Goal: Transaction & Acquisition: Purchase product/service

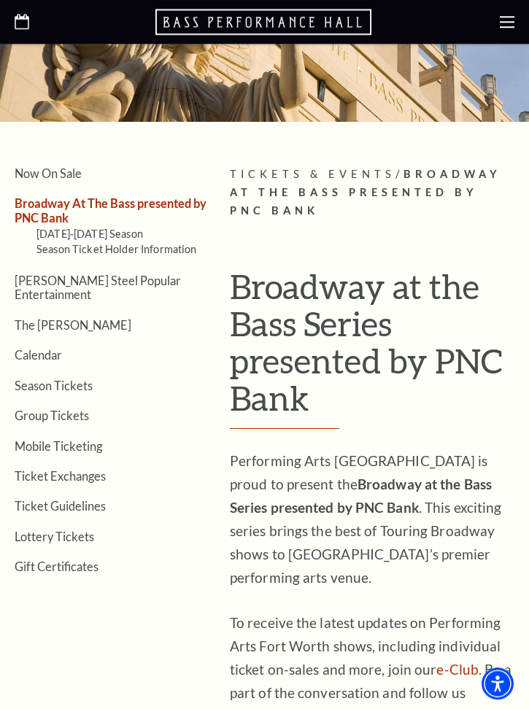
scroll to position [167, 0]
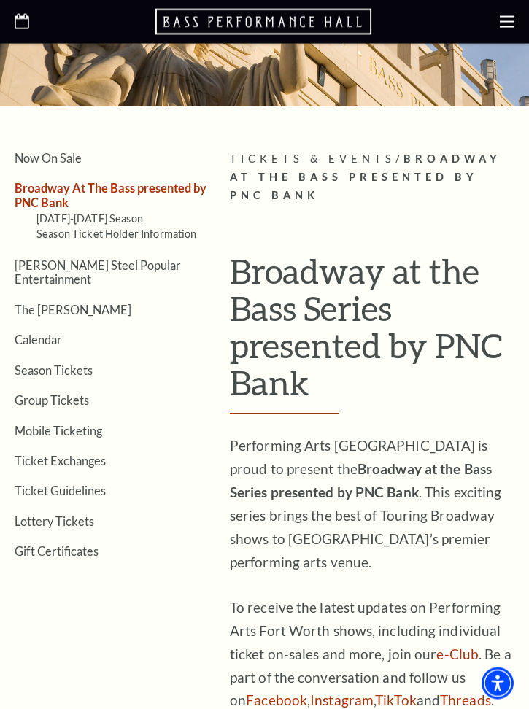
click at [118, 227] on link "Season Ticket Holder Information" at bounding box center [116, 233] width 160 height 12
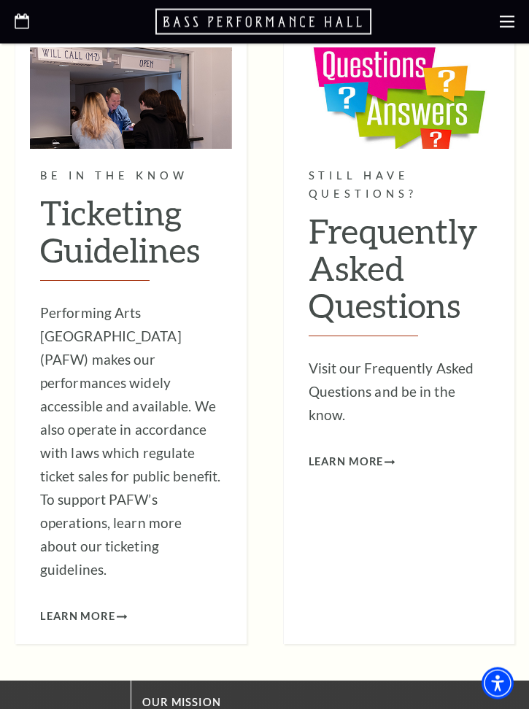
scroll to position [1543, 0]
click at [370, 453] on span "Learn More" at bounding box center [345, 462] width 75 height 18
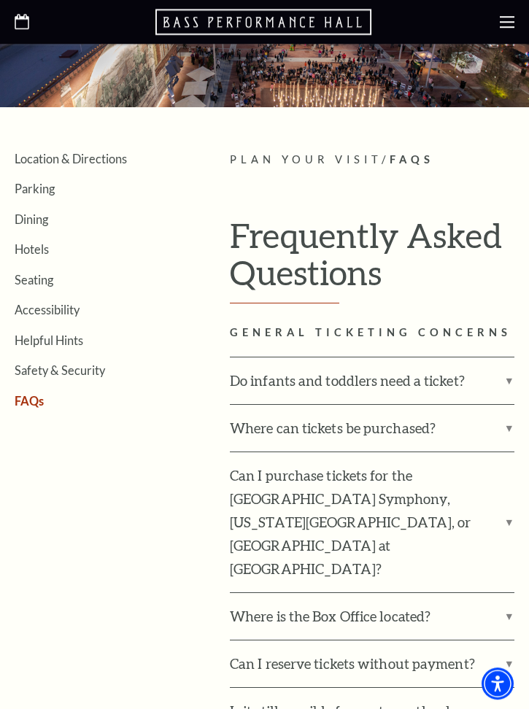
scroll to position [151, 0]
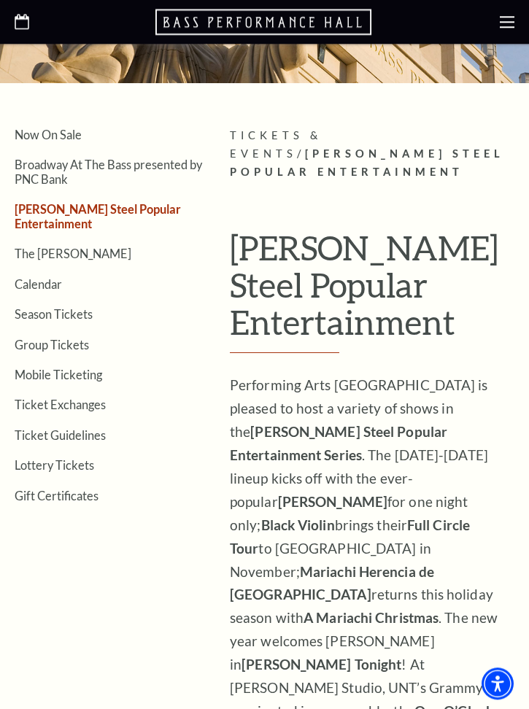
scroll to position [190, 0]
click at [52, 278] on link "Calendar" at bounding box center [38, 285] width 47 height 14
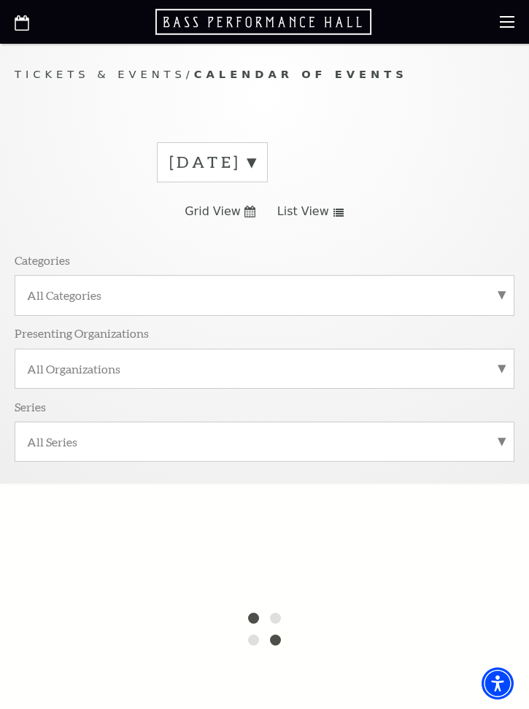
click at [487, 299] on label "All Categories" at bounding box center [264, 294] width 475 height 15
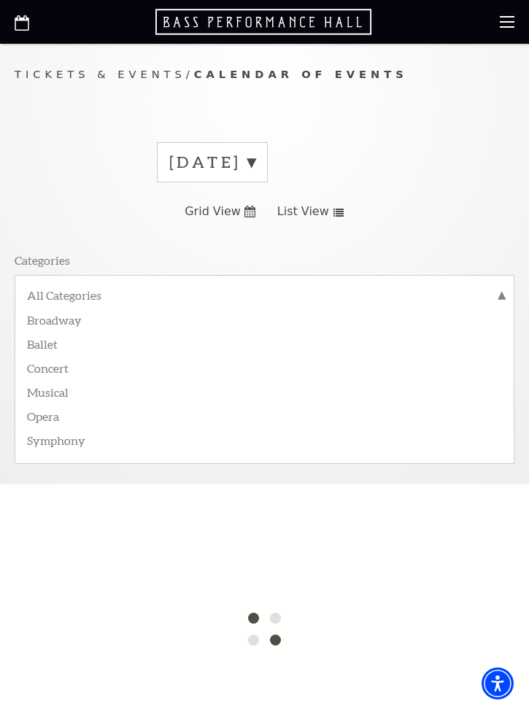
click at [69, 395] on label "Musical" at bounding box center [264, 391] width 475 height 24
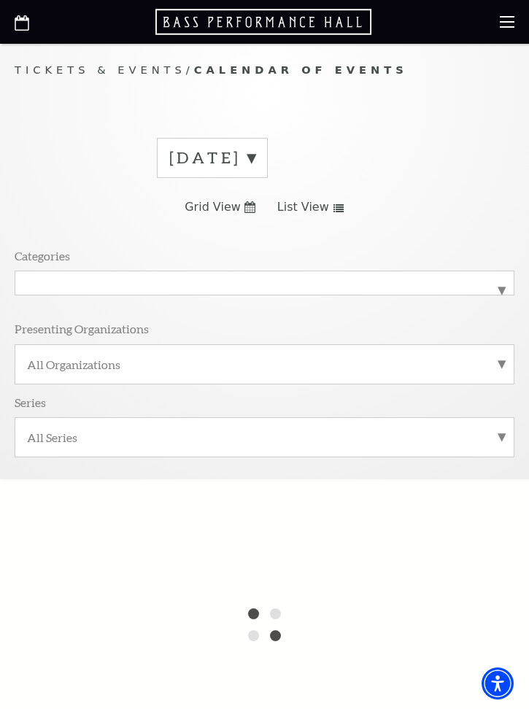
scroll to position [7, 0]
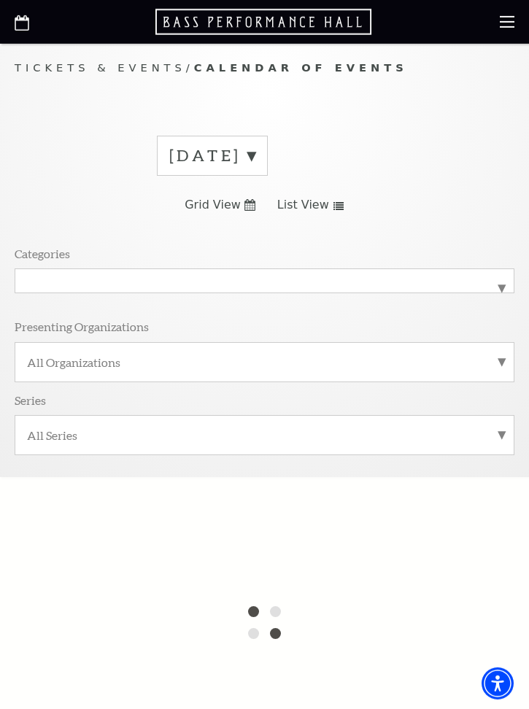
click at [255, 157] on label "August 2025" at bounding box center [212, 155] width 86 height 23
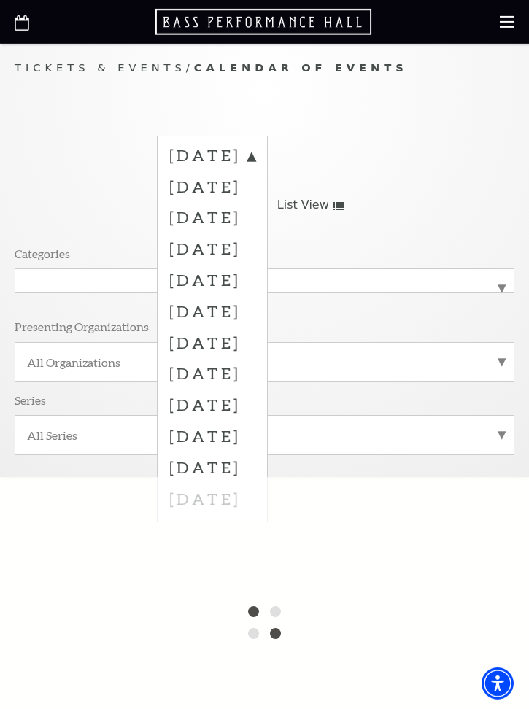
click at [255, 279] on label "December 2025" at bounding box center [212, 279] width 86 height 31
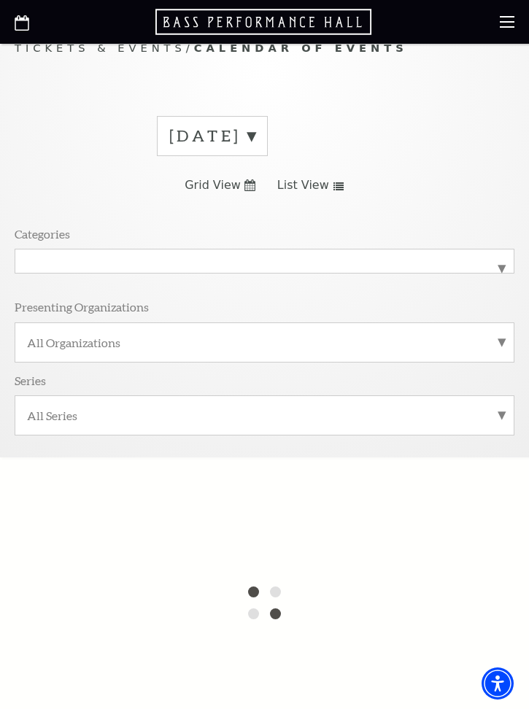
scroll to position [58, 0]
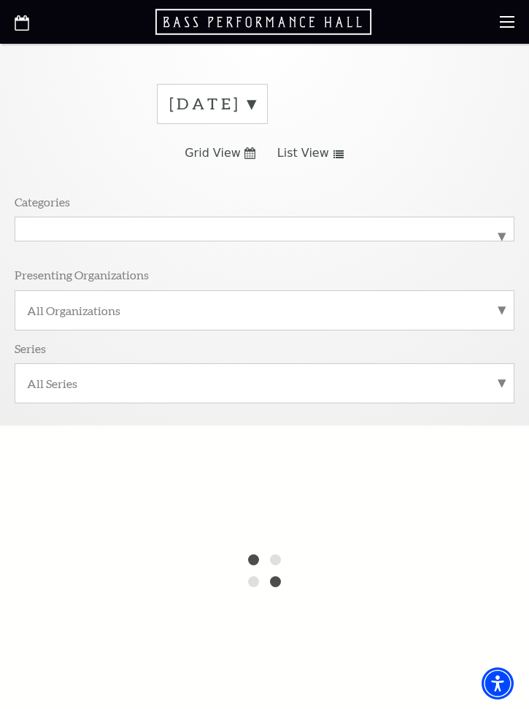
click at [494, 229] on label "Musical" at bounding box center [264, 229] width 475 height 0
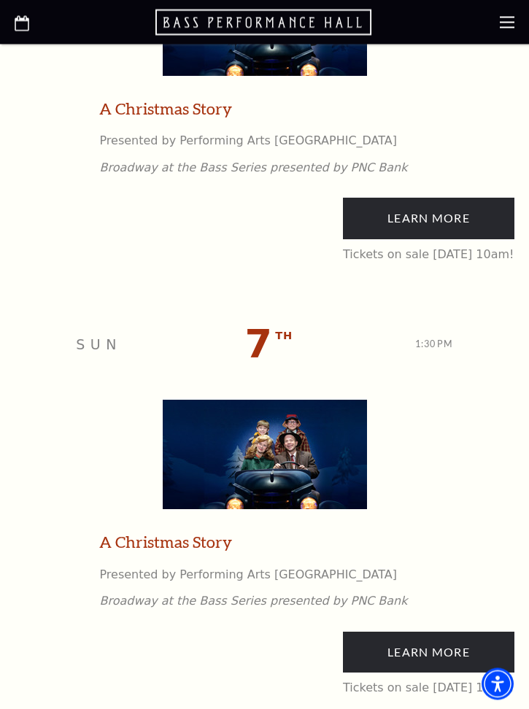
scroll to position [1655, 0]
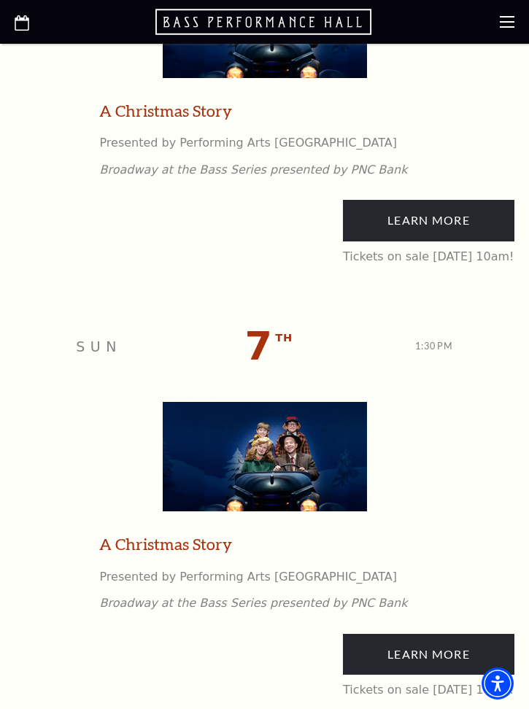
click at [316, 447] on img at bounding box center [265, 456] width 204 height 109
click at [275, 452] on img at bounding box center [265, 456] width 204 height 109
click at [292, 459] on img at bounding box center [265, 456] width 204 height 109
click at [275, 337] on span "th" at bounding box center [283, 338] width 17 height 18
click at [467, 332] on div "Sun Dec 7 th 1:30 PM" at bounding box center [264, 346] width 499 height 87
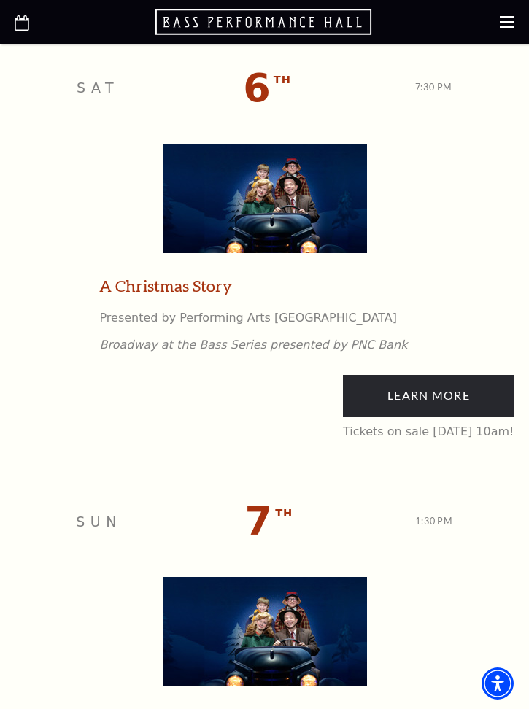
scroll to position [1465, 0]
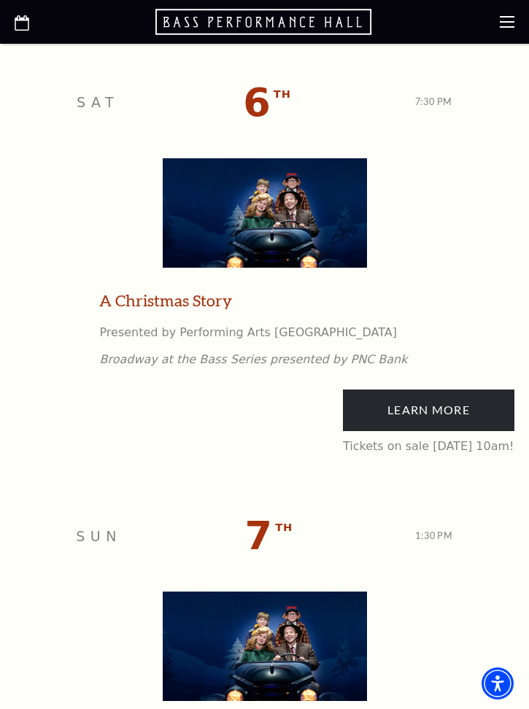
click at [394, 401] on link "Learn More" at bounding box center [428, 409] width 171 height 41
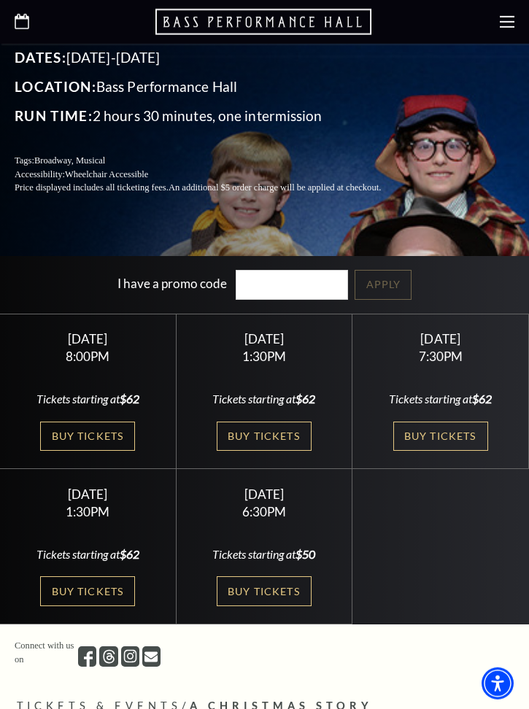
scroll to position [374, 0]
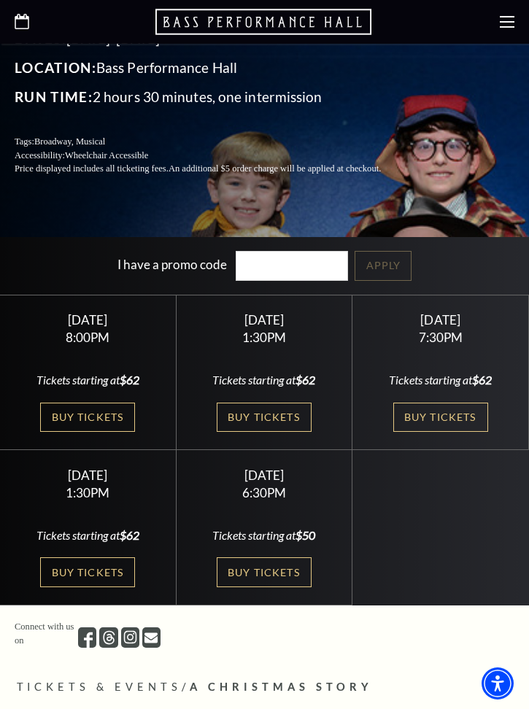
click at [288, 418] on link "Buy Tickets" at bounding box center [264, 417] width 95 height 30
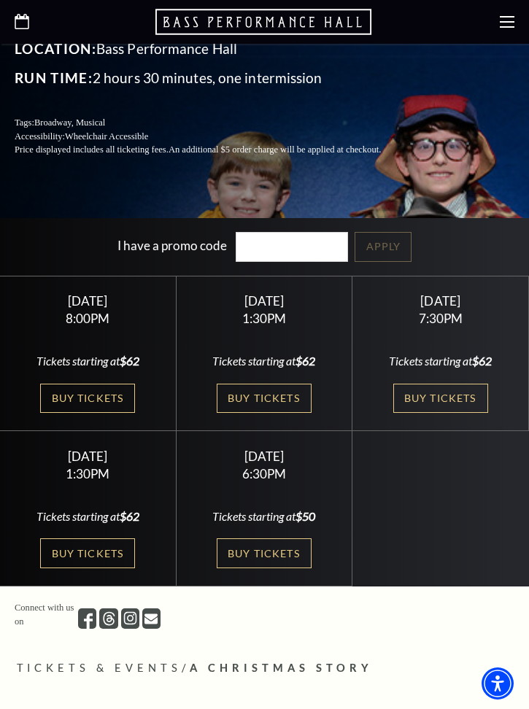
click at [461, 394] on link "Buy Tickets" at bounding box center [440, 398] width 95 height 30
click at [458, 396] on link "Buy Tickets" at bounding box center [440, 398] width 95 height 30
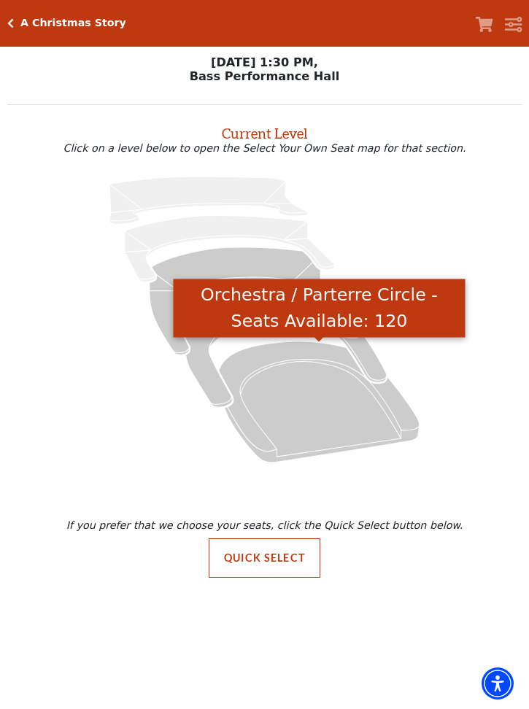
click at [330, 440] on icon "Orchestra / Parterre Circle - Seats Available: 120" at bounding box center [319, 401] width 200 height 121
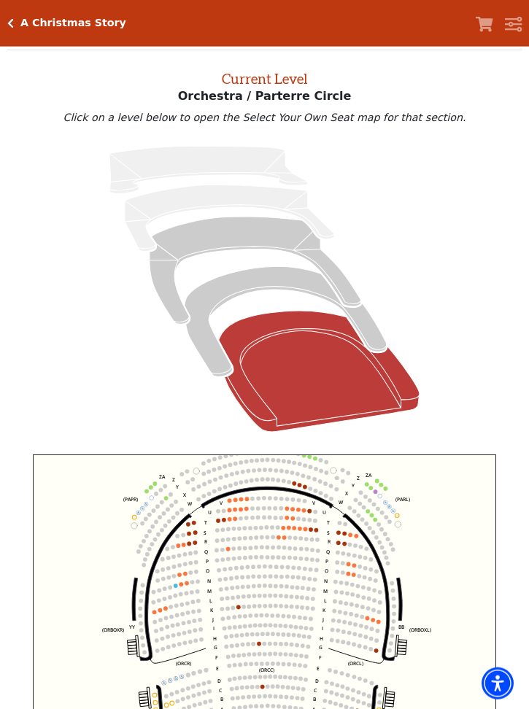
scroll to position [55, 0]
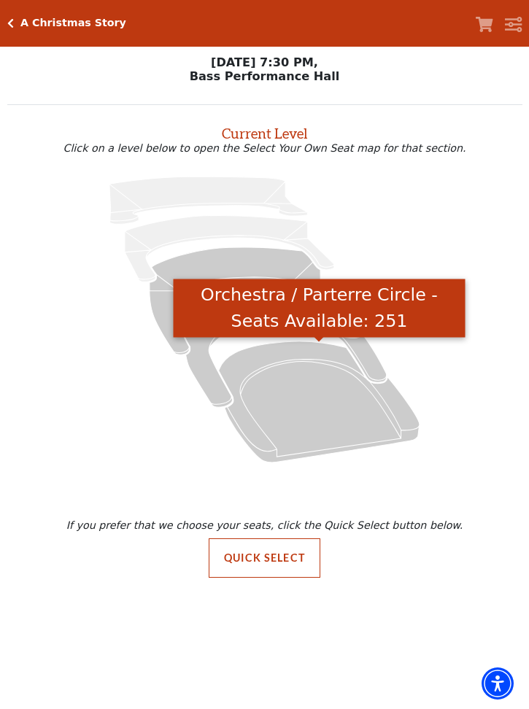
click at [335, 416] on icon "Orchestra / Parterre Circle - Seats Available: 251" at bounding box center [319, 401] width 200 height 121
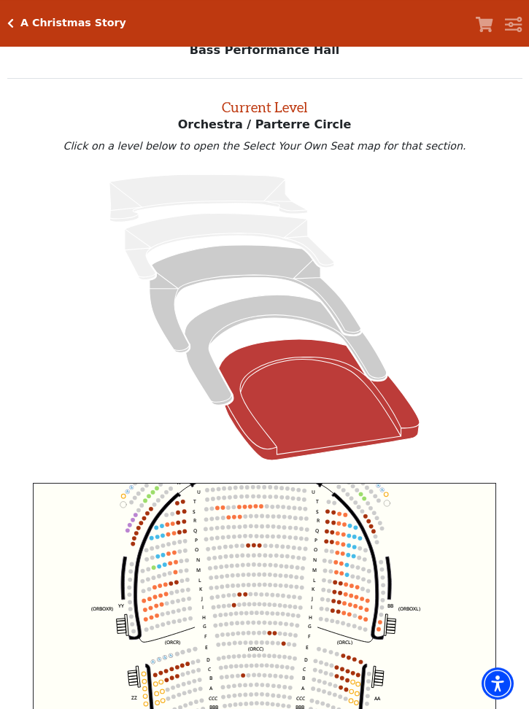
scroll to position [26, 0]
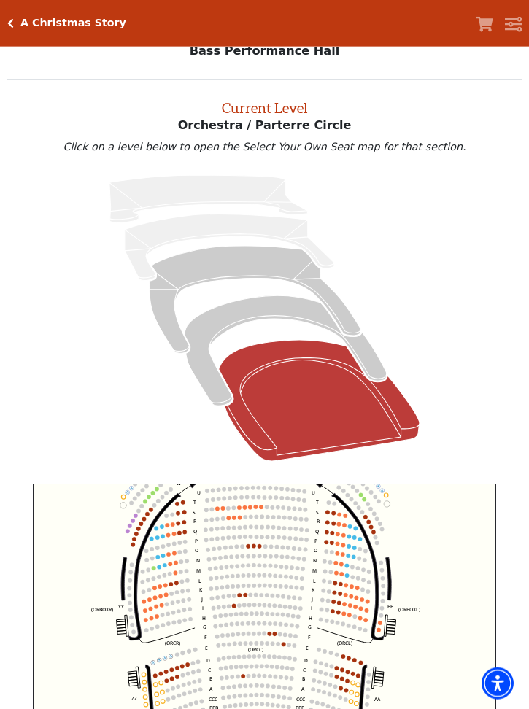
click at [11, 23] on icon "Click here to go back to filters" at bounding box center [10, 23] width 7 height 10
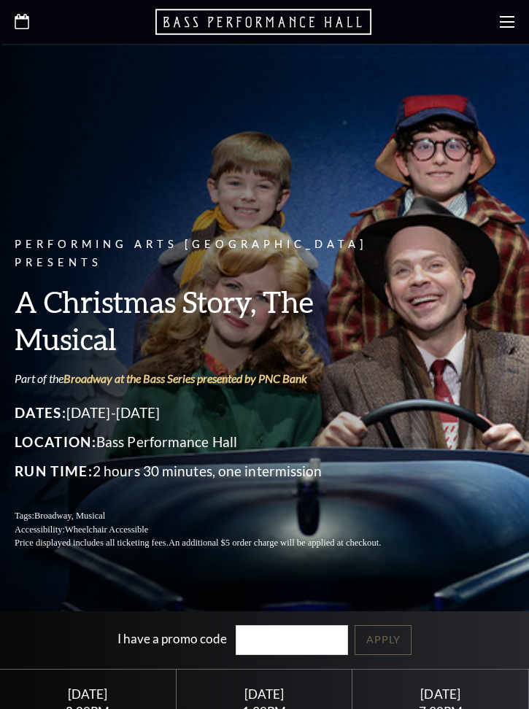
click at [27, 27] on icon at bounding box center [22, 21] width 15 height 15
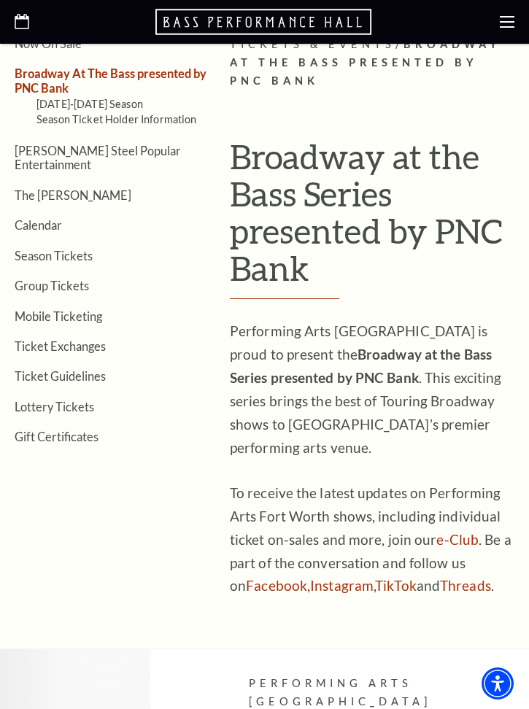
scroll to position [277, 0]
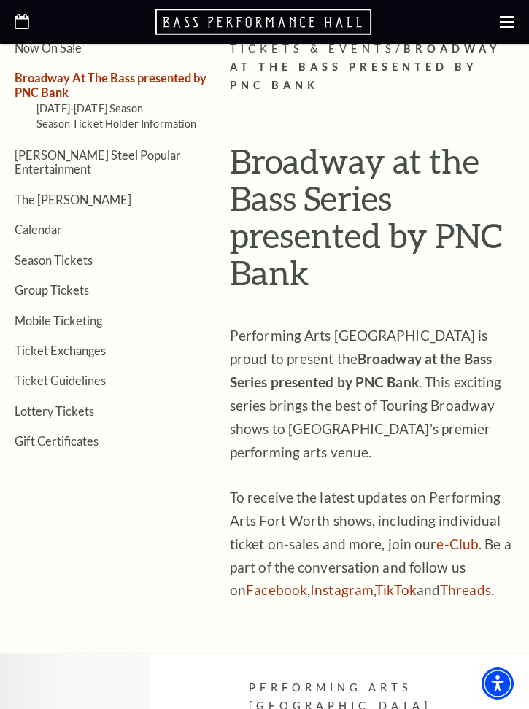
click at [58, 222] on link "Calendar" at bounding box center [38, 229] width 47 height 14
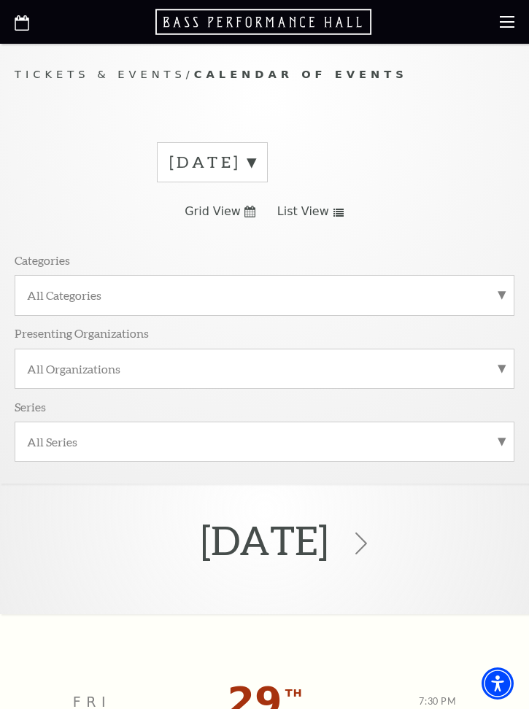
click at [255, 168] on label "August 2025" at bounding box center [212, 162] width 86 height 23
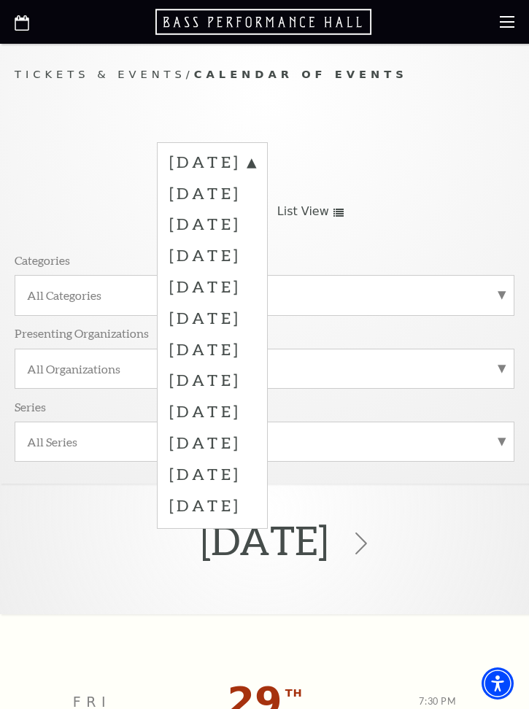
click at [255, 282] on label "December 2025" at bounding box center [212, 285] width 86 height 31
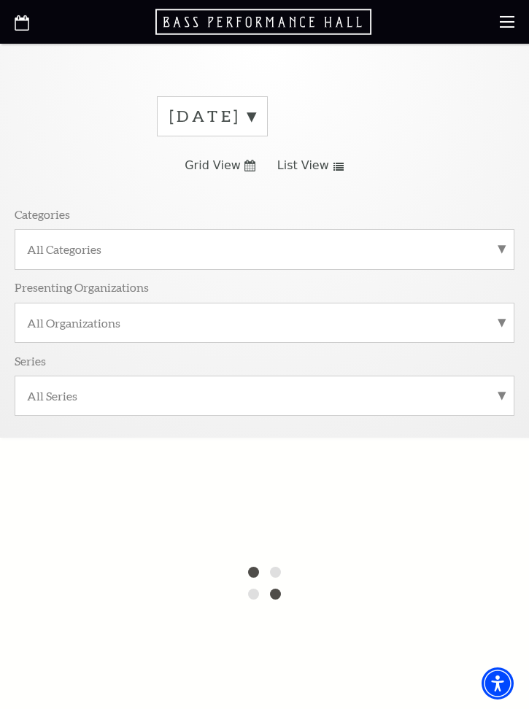
scroll to position [44, 0]
click at [255, 126] on label "August 2025" at bounding box center [212, 118] width 86 height 23
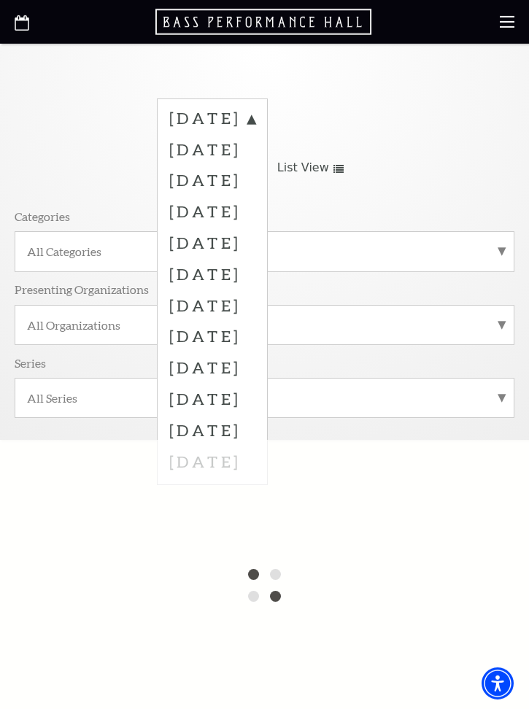
click at [255, 241] on label "December 2025" at bounding box center [212, 242] width 86 height 31
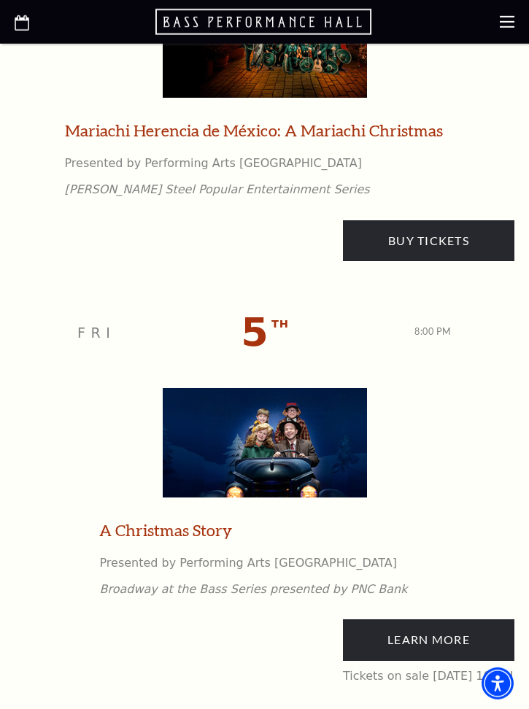
scroll to position [768, 0]
click at [364, 630] on link "Learn More" at bounding box center [428, 639] width 171 height 41
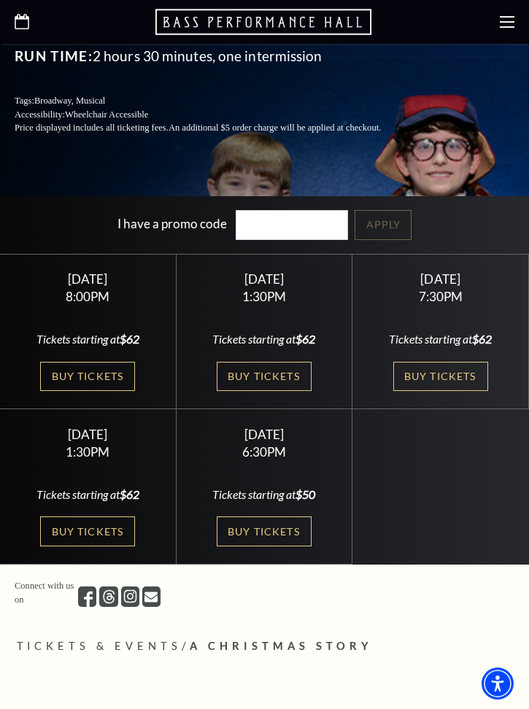
scroll to position [414, 0]
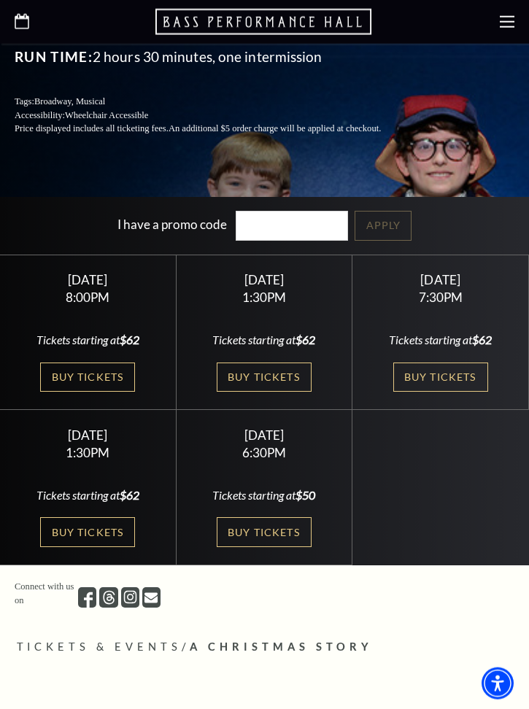
click at [106, 376] on link "Buy Tickets" at bounding box center [87, 377] width 95 height 30
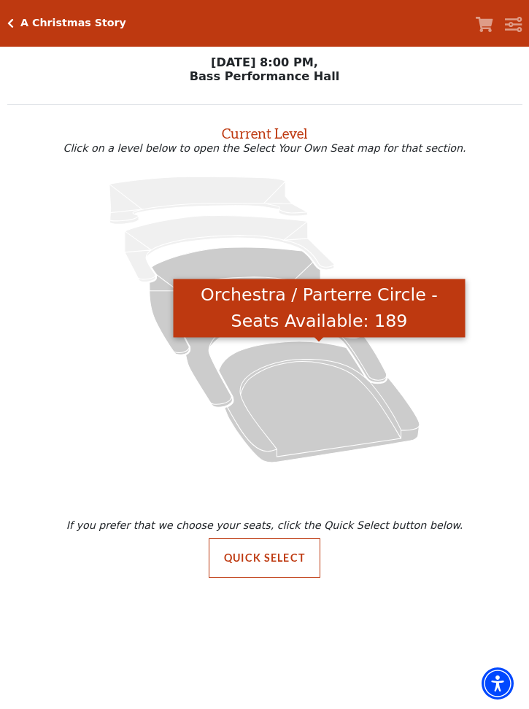
click at [330, 416] on icon "Orchestra / Parterre Circle - Seats Available: 189" at bounding box center [319, 401] width 200 height 121
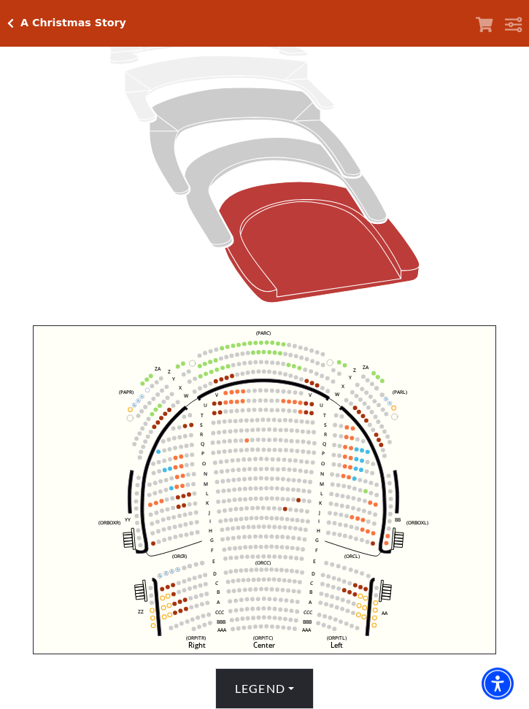
scroll to position [182, 0]
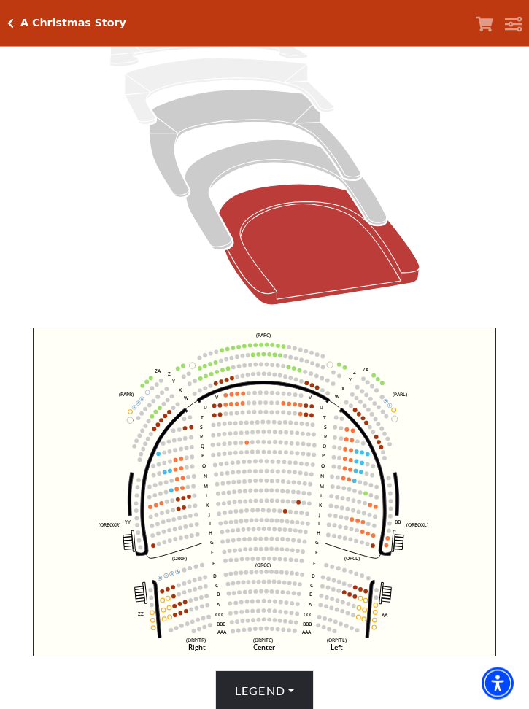
click at [19, 23] on div "A Christmas Story" at bounding box center [70, 23] width 112 height 12
click at [12, 23] on icon "Click here to go back to filters" at bounding box center [10, 23] width 7 height 10
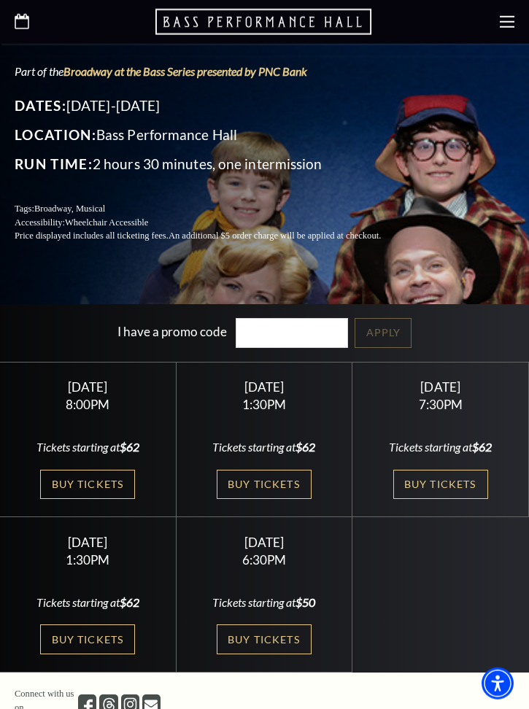
scroll to position [306, 0]
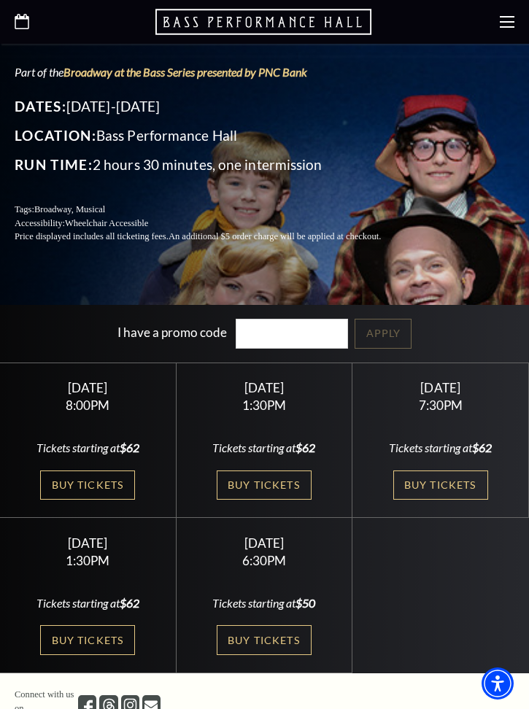
click at [284, 487] on link "Buy Tickets" at bounding box center [264, 485] width 95 height 30
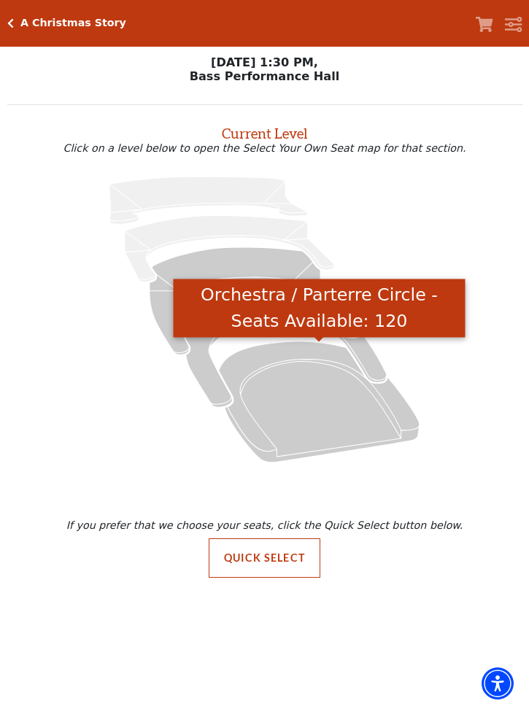
click at [321, 440] on icon "Orchestra / Parterre Circle - Seats Available: 120" at bounding box center [319, 401] width 200 height 121
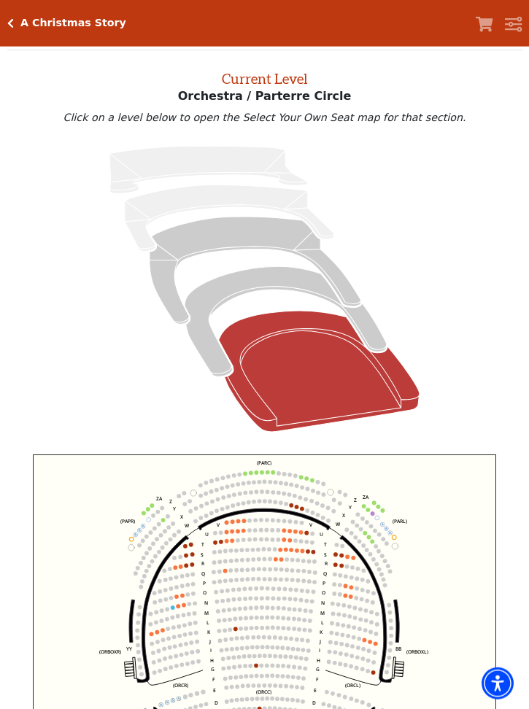
scroll to position [55, 0]
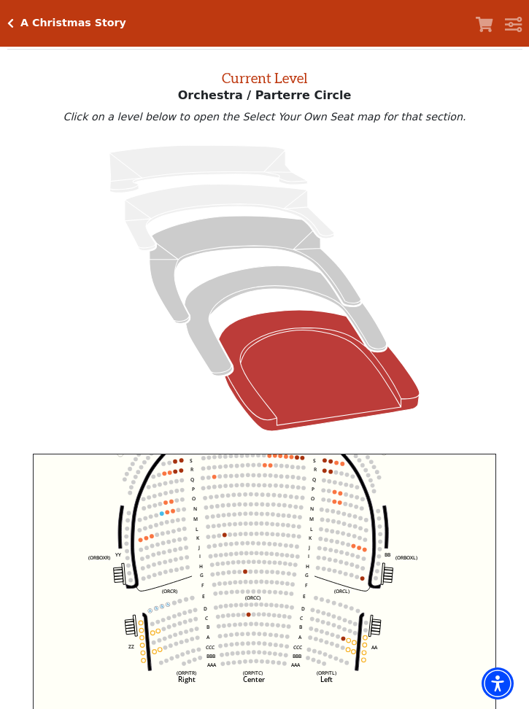
click at [11, 18] on icon "Click here to go back to filters" at bounding box center [10, 23] width 7 height 10
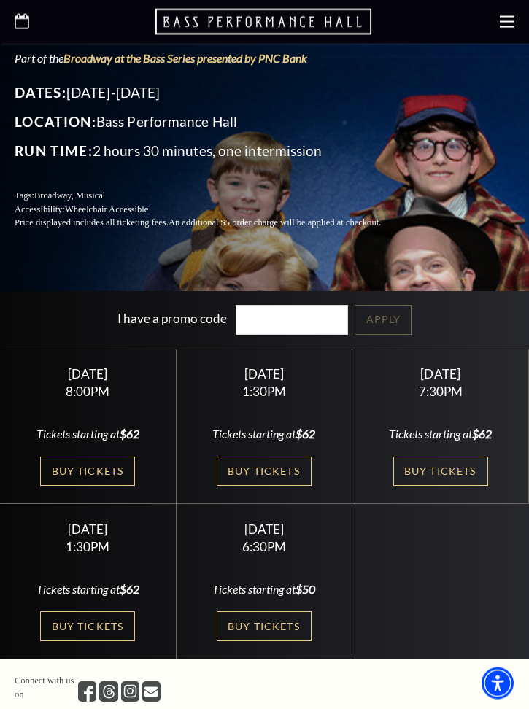
scroll to position [321, 0]
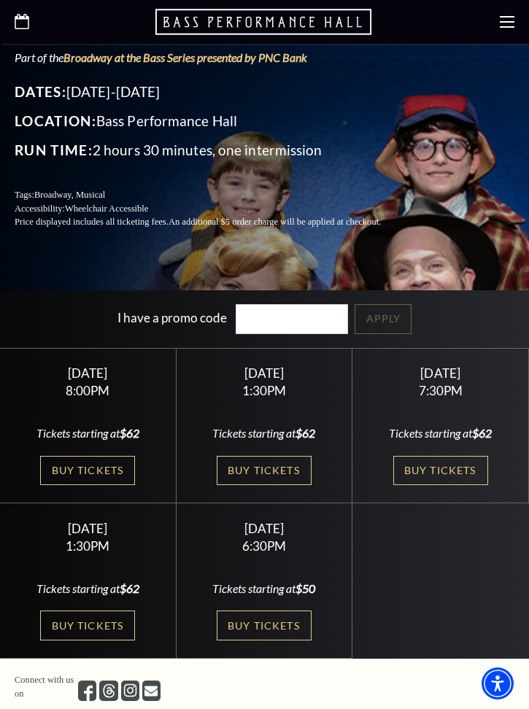
click at [461, 472] on link "Buy Tickets" at bounding box center [440, 471] width 95 height 30
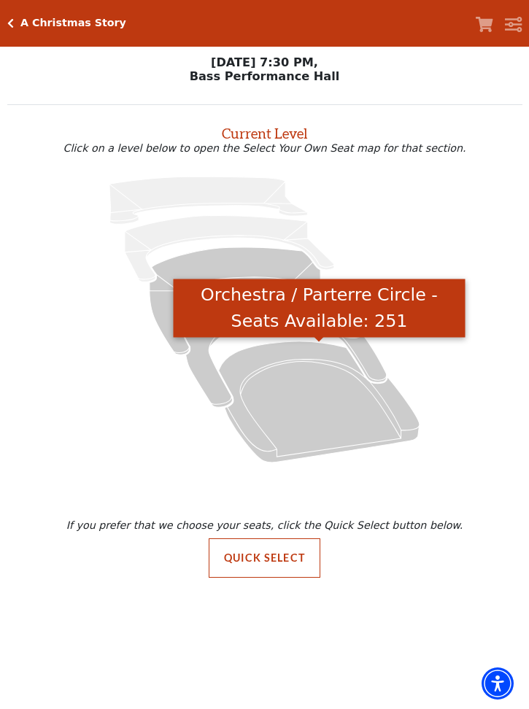
click at [322, 415] on icon "Orchestra / Parterre Circle - Seats Available: 251" at bounding box center [319, 401] width 200 height 121
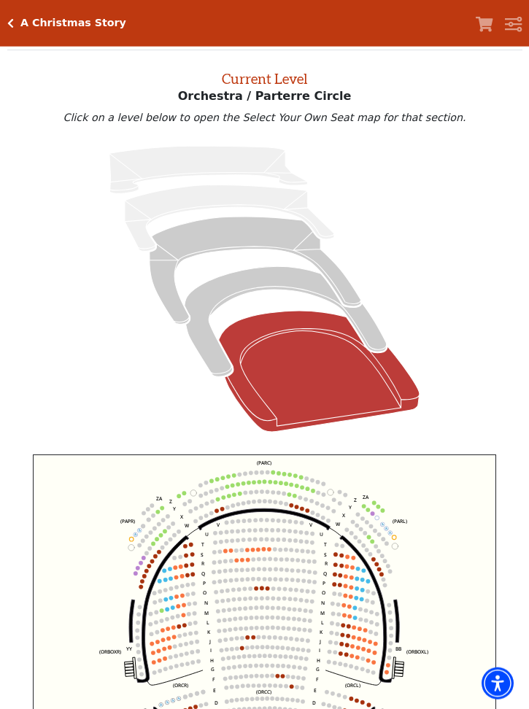
scroll to position [55, 0]
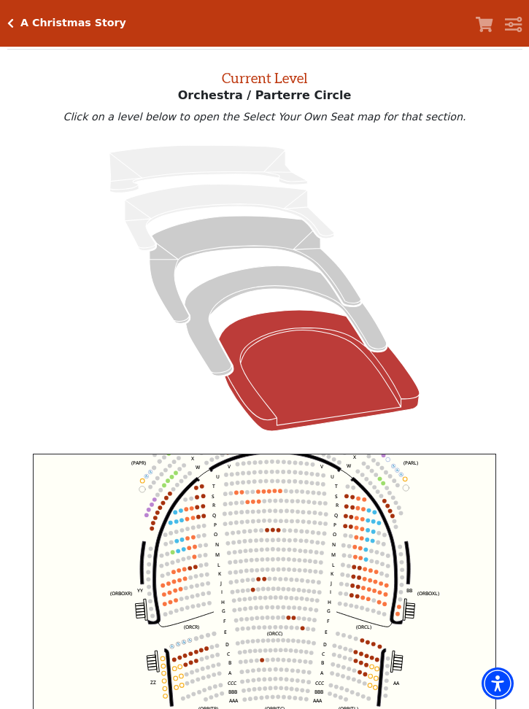
click at [436, 488] on icon "Left (ORPITL) Right (ORPITR) Center (ORPITC) ZZ AA YY BB ZA ZA (ORCL) (ORCR) (O…" at bounding box center [264, 617] width 463 height 328
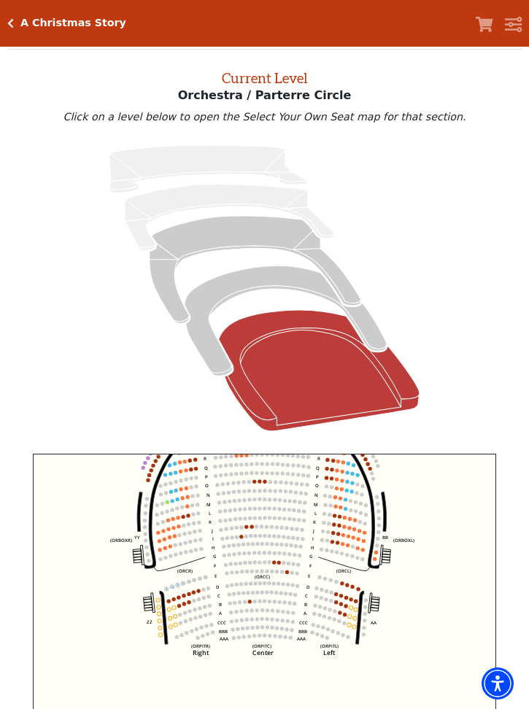
click at [355, 601] on circle at bounding box center [356, 601] width 4 height 4
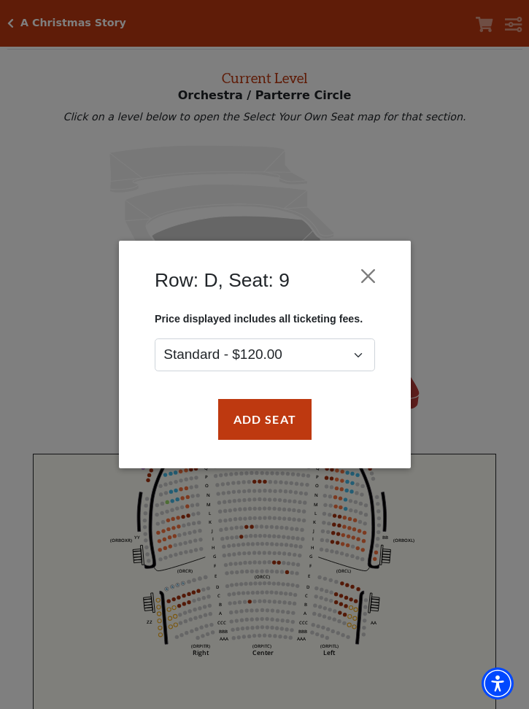
click at [371, 278] on button "Close" at bounding box center [368, 276] width 28 height 28
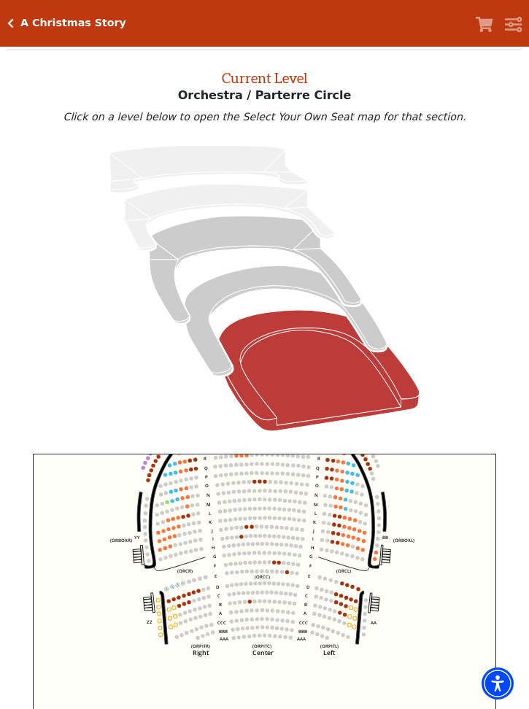
click at [190, 596] on circle at bounding box center [189, 594] width 4 height 4
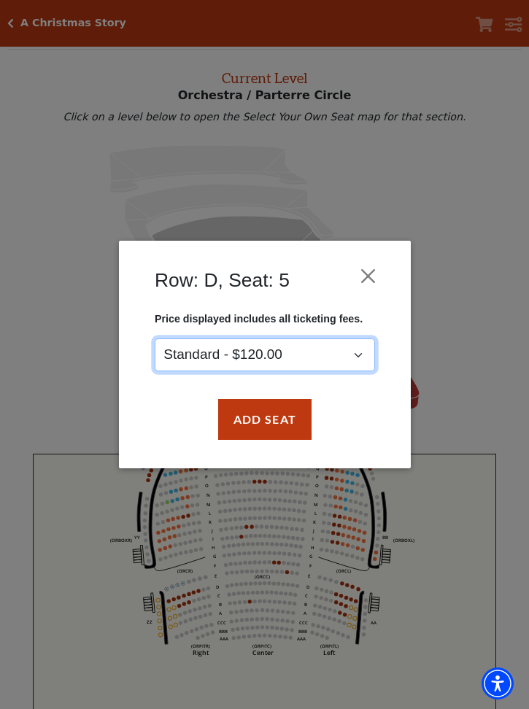
click at [356, 364] on select "Standard - $120.00" at bounding box center [265, 354] width 220 height 33
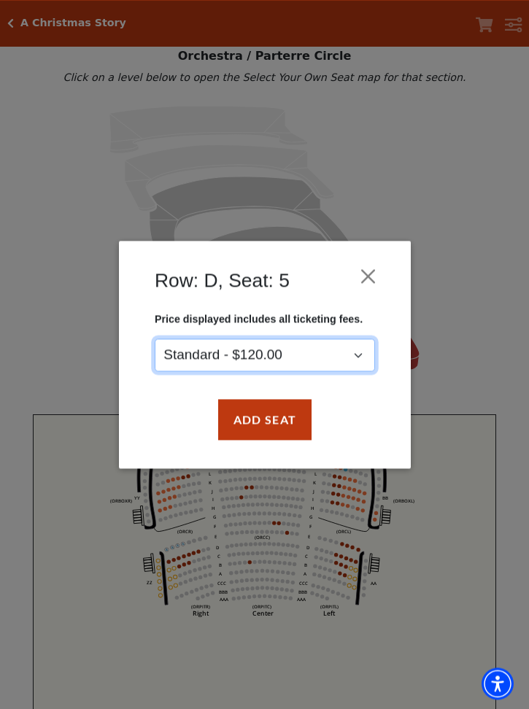
scroll to position [109, 0]
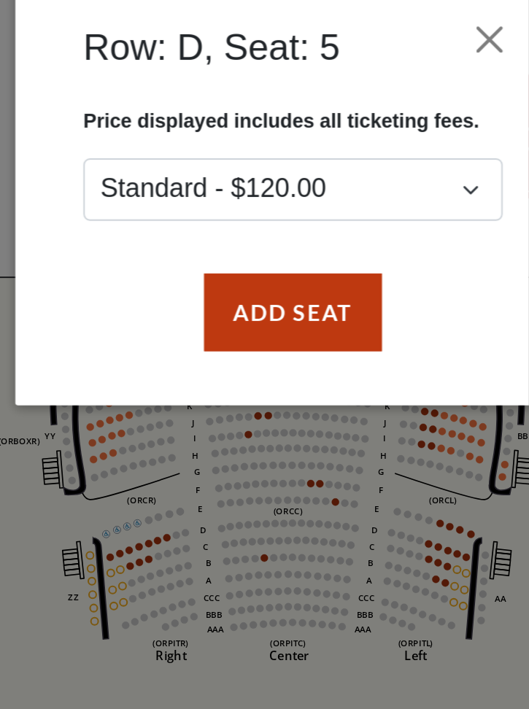
click at [89, 281] on div "Row: D, Seat: 5 Price displayed includes all ticketing fees. Standard - $120.00…" at bounding box center [264, 354] width 529 height 709
click at [87, 283] on div "Row: D, Seat: 5 Price displayed includes all ticketing fees. Standard - $120.00…" at bounding box center [264, 354] width 529 height 709
click at [89, 281] on div "Row: D, Seat: 5 Price displayed includes all ticketing fees. Standard - $120.00…" at bounding box center [264, 354] width 529 height 709
click at [217, 399] on button "Add Seat" at bounding box center [263, 419] width 93 height 41
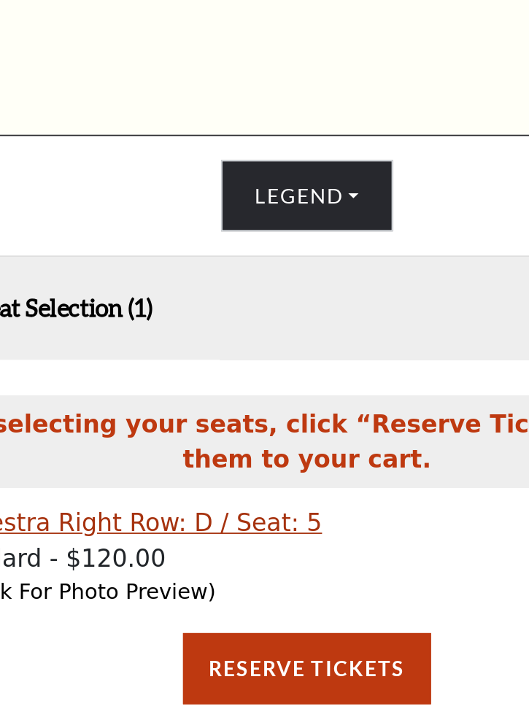
scroll to position [490, 0]
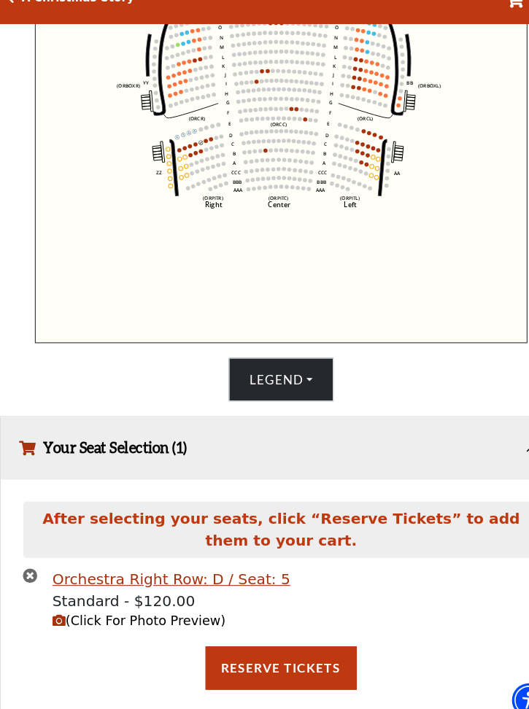
click at [172, 430] on button "Your Seat Selection (1)" at bounding box center [264, 446] width 527 height 59
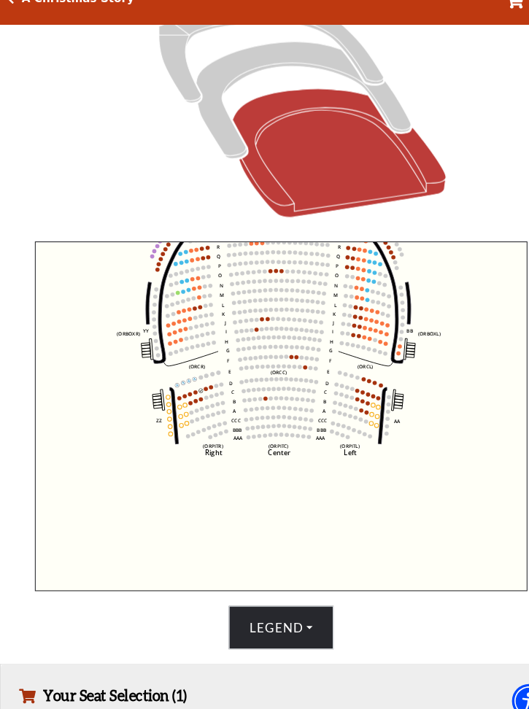
scroll to position [260, 0]
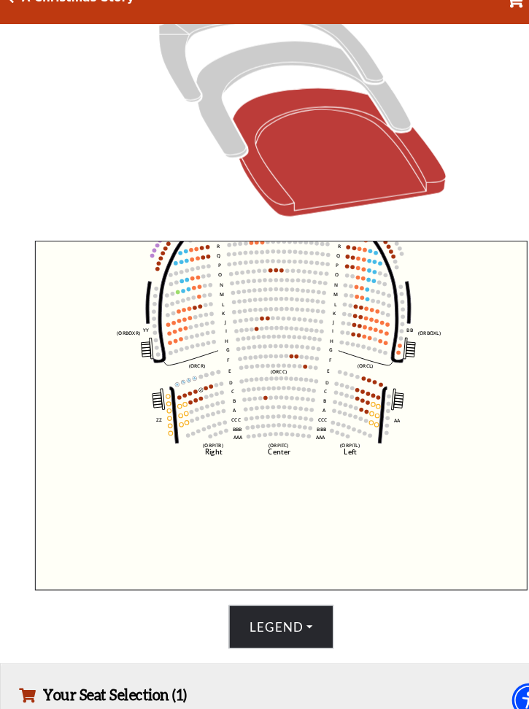
click at [200, 386] on circle at bounding box center [198, 388] width 4 height 4
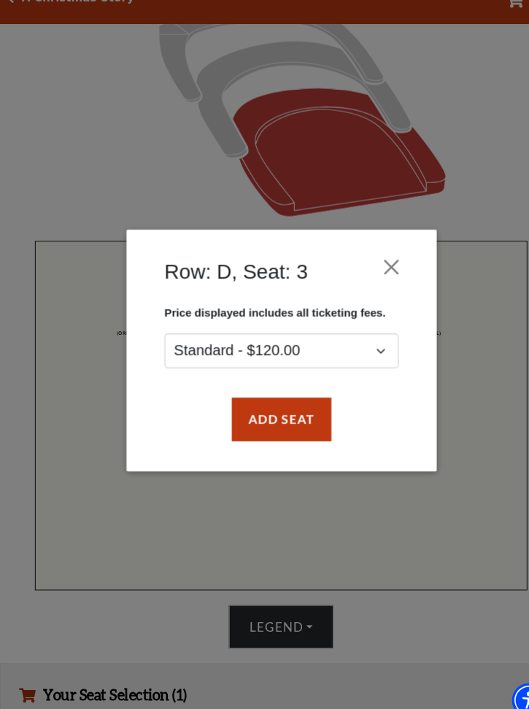
click at [276, 399] on button "Add Seat" at bounding box center [263, 419] width 93 height 41
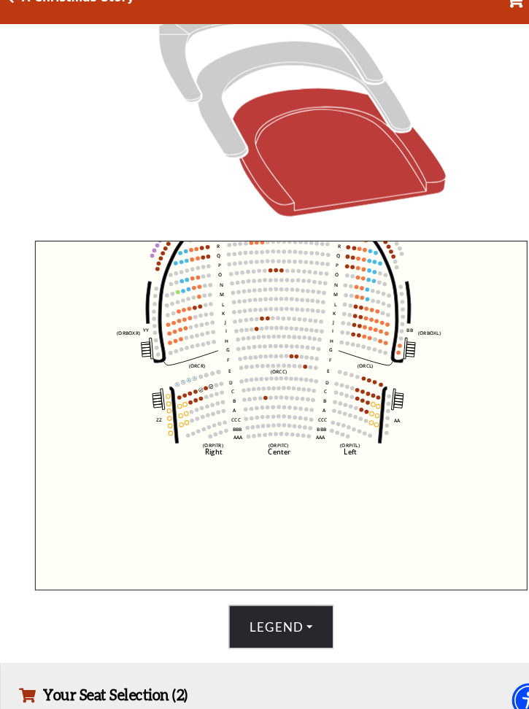
click at [193, 388] on circle at bounding box center [194, 390] width 4 height 4
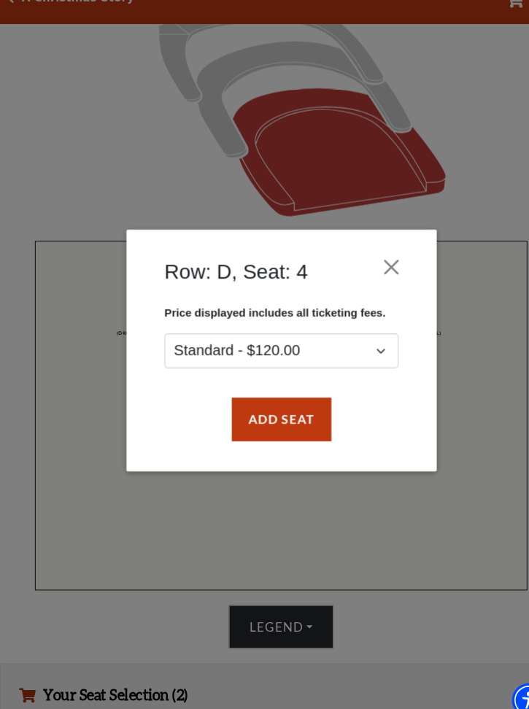
click at [284, 410] on button "Add Seat" at bounding box center [263, 419] width 93 height 41
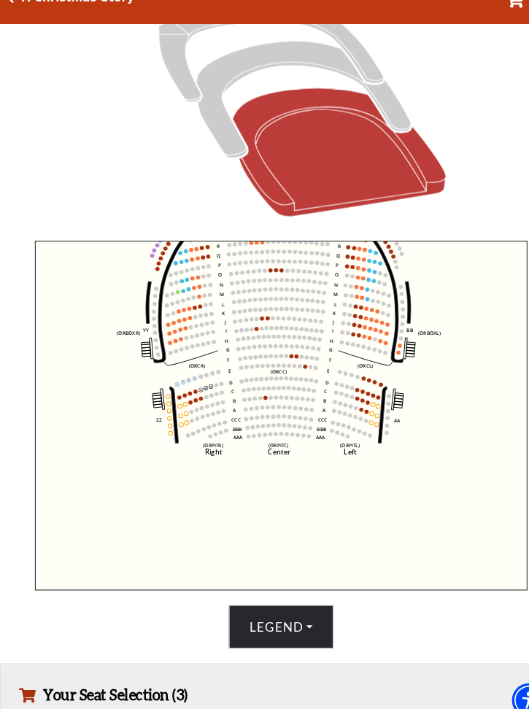
click at [184, 391] on circle at bounding box center [184, 393] width 4 height 4
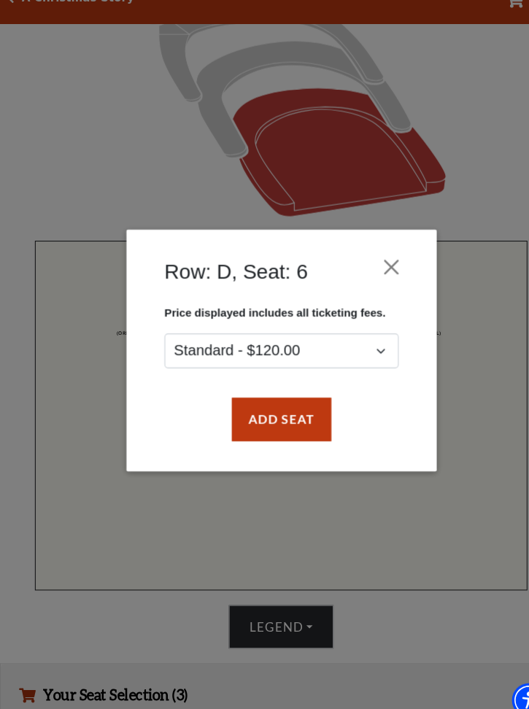
click at [284, 399] on button "Add Seat" at bounding box center [263, 419] width 93 height 41
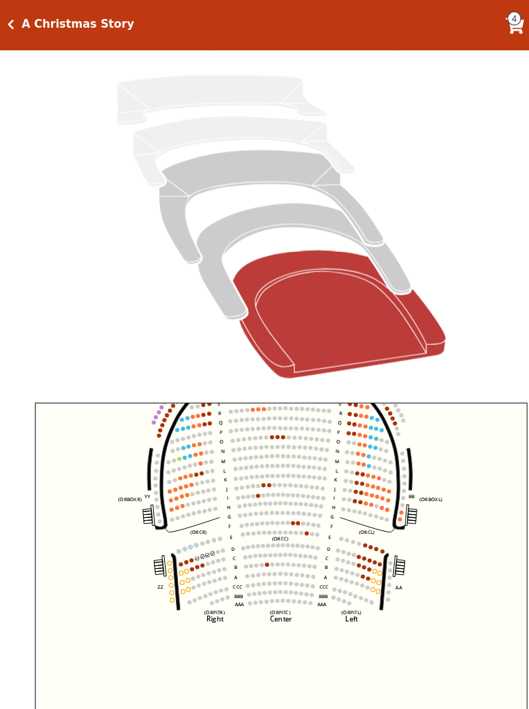
scroll to position [0, 0]
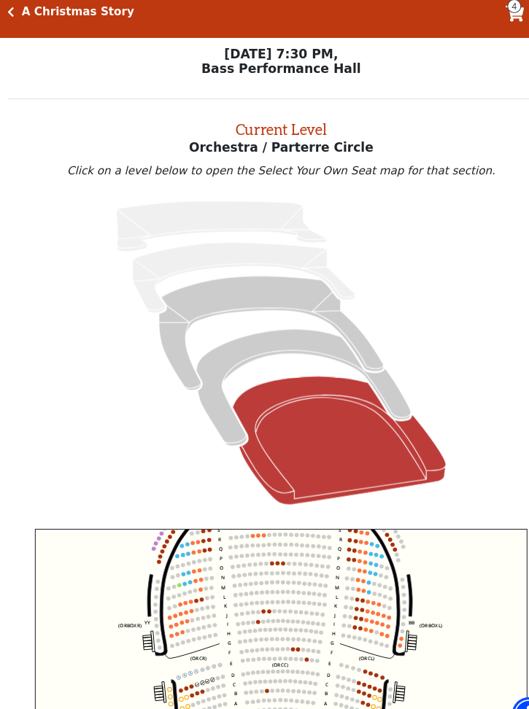
click at [481, 20] on div "Your Tickets" at bounding box center [483, 25] width 17 height 17
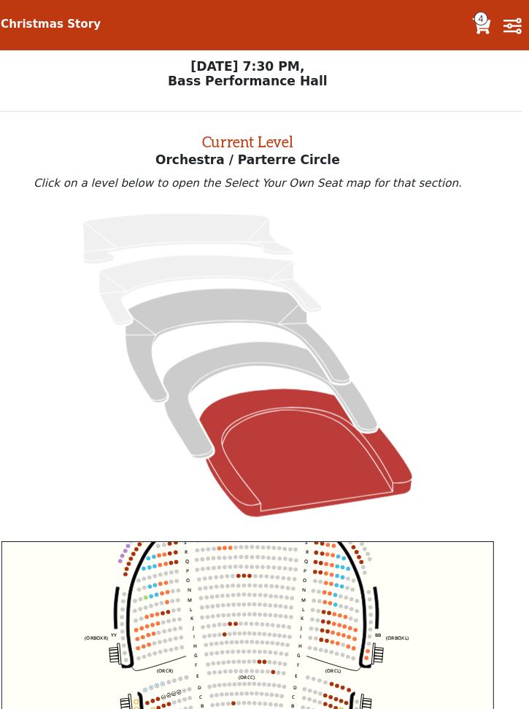
click at [477, 22] on span "4" at bounding box center [483, 17] width 13 height 13
click at [477, 20] on span "4" at bounding box center [483, 17] width 13 height 13
click at [475, 32] on div "Your Tickets" at bounding box center [483, 25] width 17 height 17
click at [504, 31] on icon "Filters" at bounding box center [512, 25] width 17 height 16
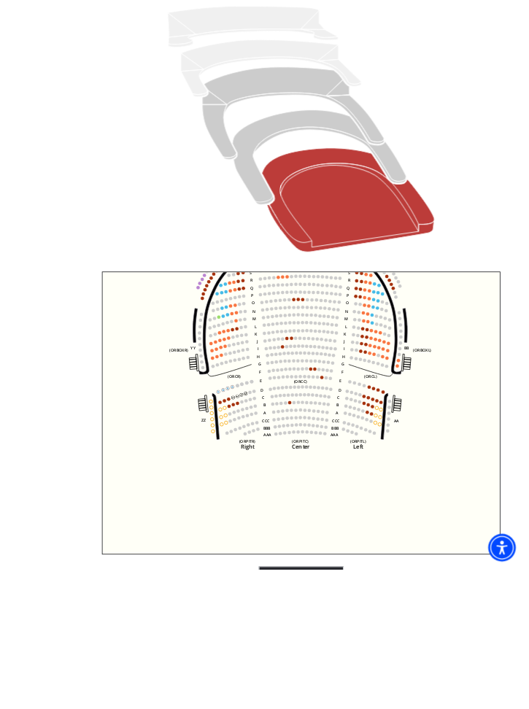
scroll to position [398, 0]
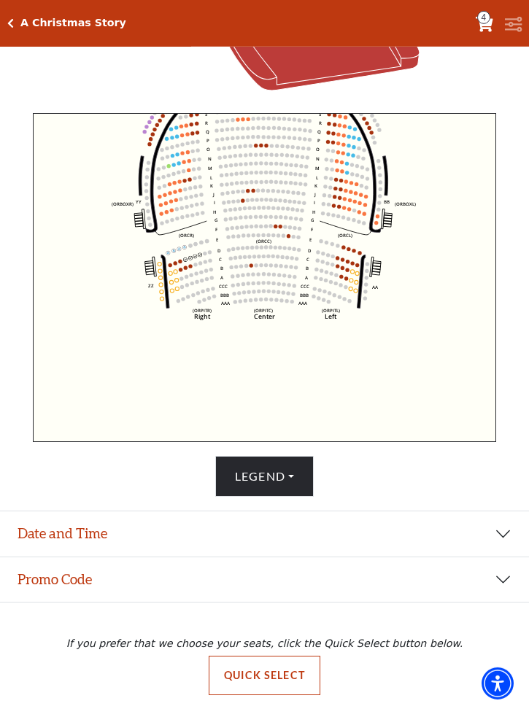
click at [503, 538] on button "Date and Time" at bounding box center [264, 533] width 529 height 45
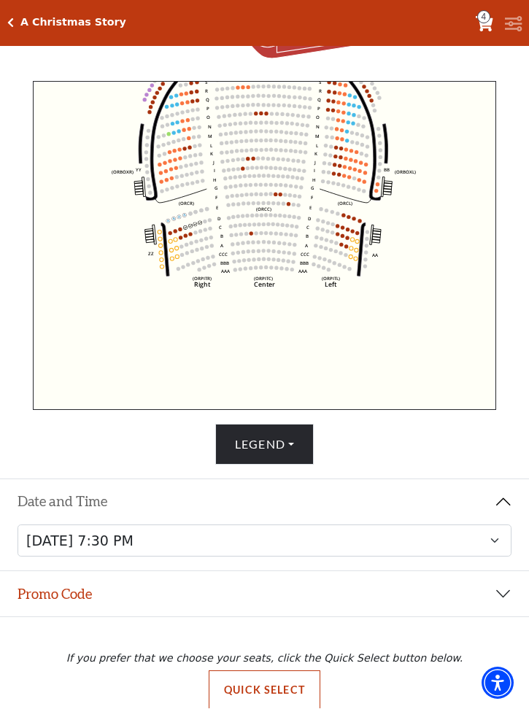
scroll to position [426, 0]
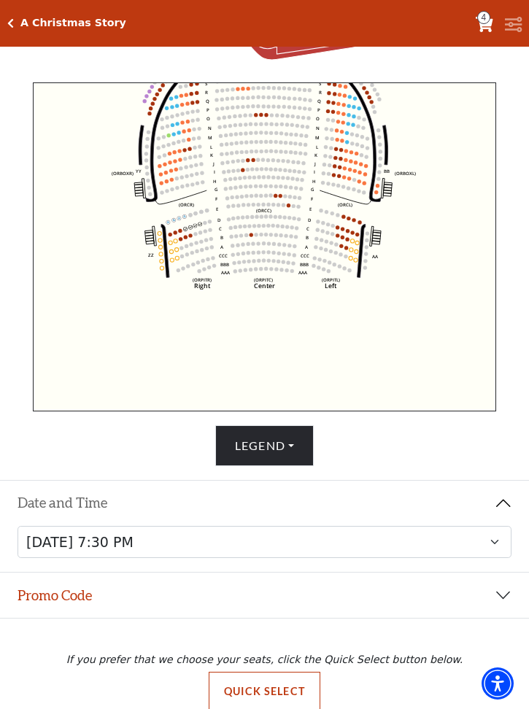
click at [507, 589] on button "Promo Code" at bounding box center [264, 594] width 529 height 45
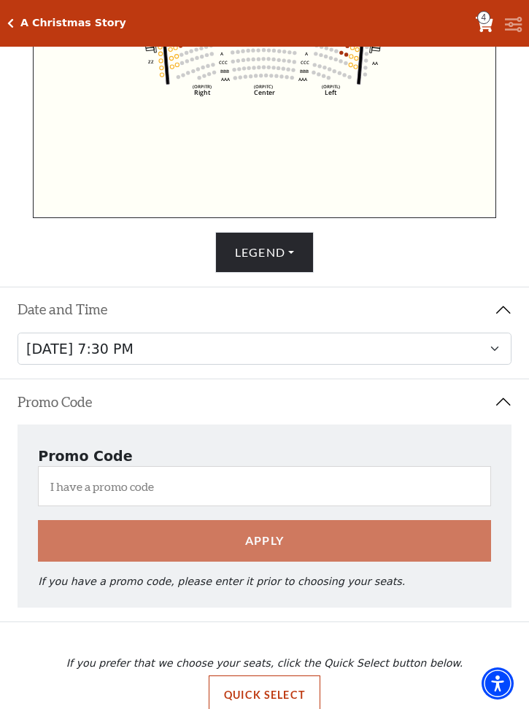
scroll to position [624, 0]
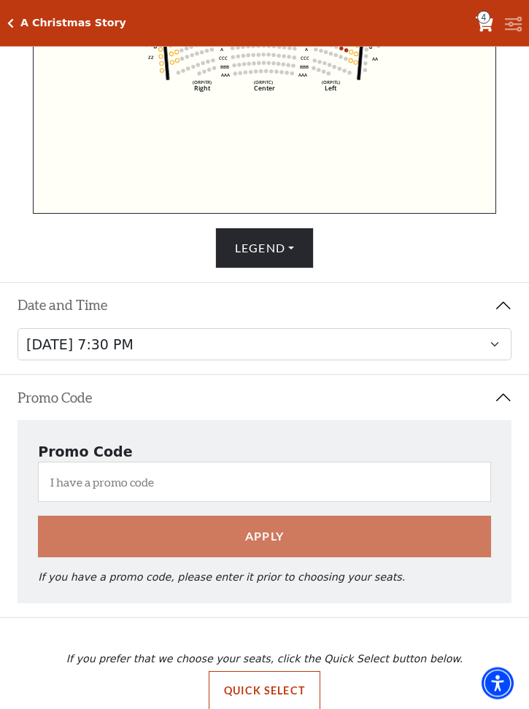
click at [298, 680] on button "Quick Select" at bounding box center [264, 690] width 112 height 39
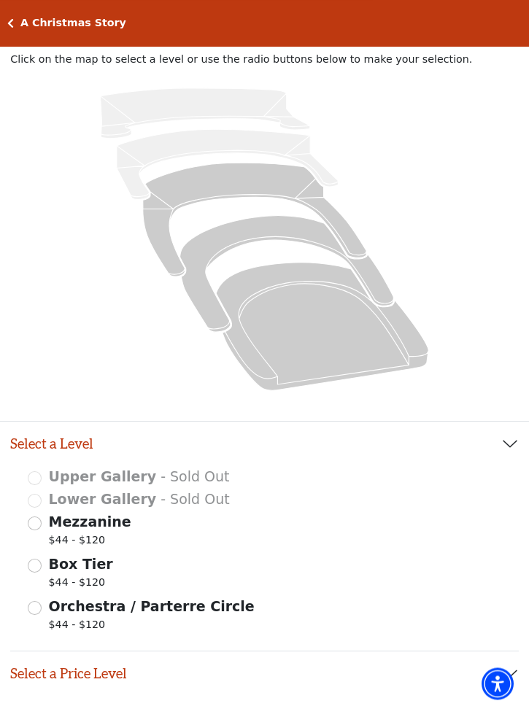
scroll to position [178, 0]
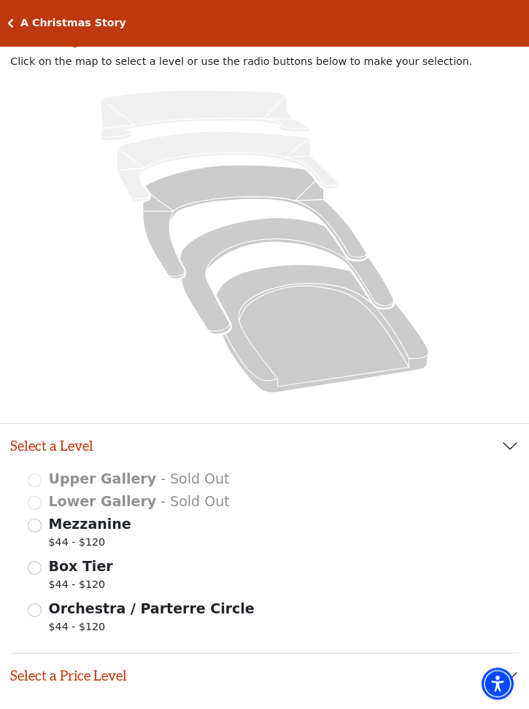
click at [14, 13] on div "A Christmas Story Your Tickets 4 Filters" at bounding box center [264, 23] width 529 height 47
click at [11, 25] on icon "Click here to go back to filters" at bounding box center [10, 23] width 7 height 10
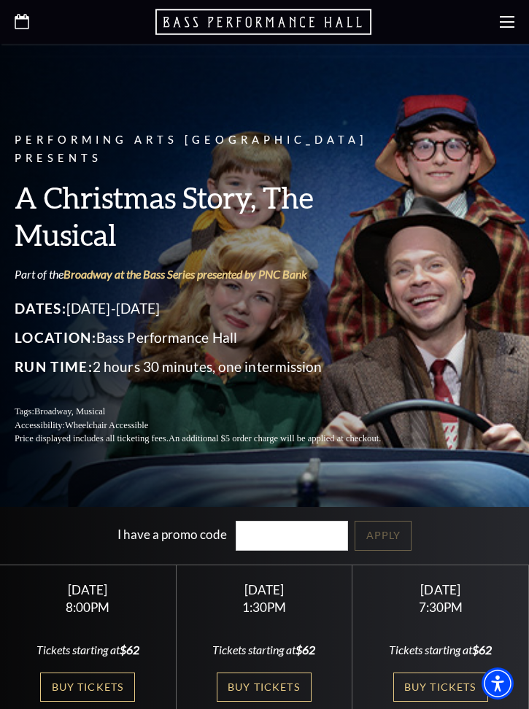
scroll to position [110, 0]
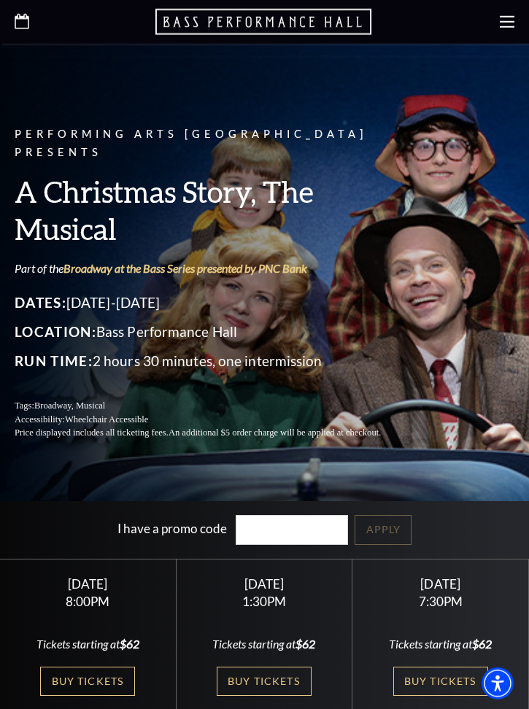
click at [440, 669] on link "Buy Tickets" at bounding box center [440, 681] width 95 height 30
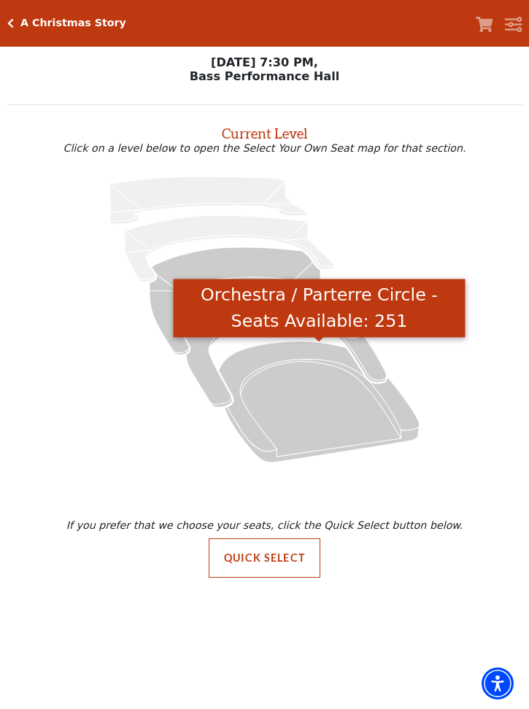
click at [334, 429] on icon "Orchestra / Parterre Circle - Seats Available: 251" at bounding box center [319, 401] width 200 height 121
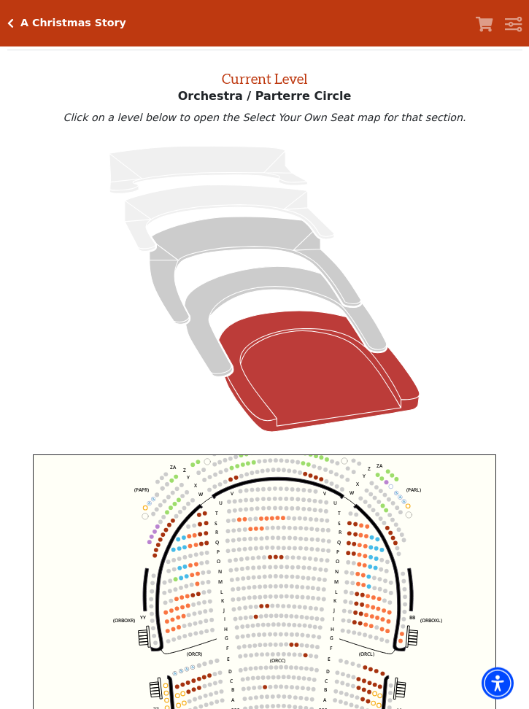
scroll to position [55, 0]
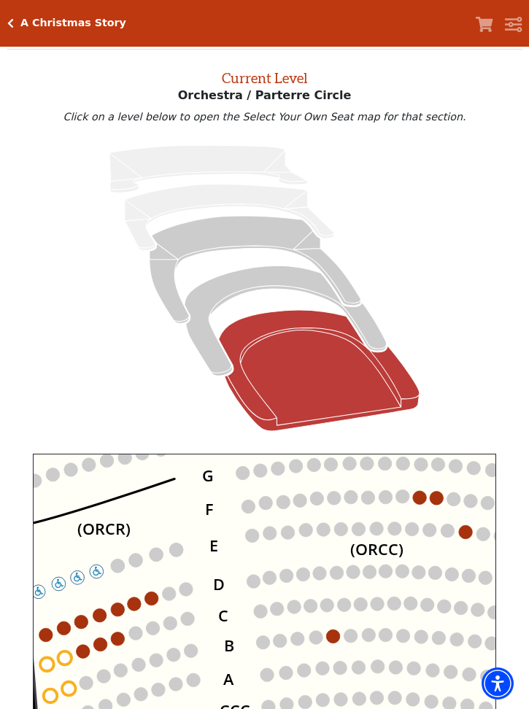
click at [157, 602] on circle at bounding box center [151, 599] width 14 height 14
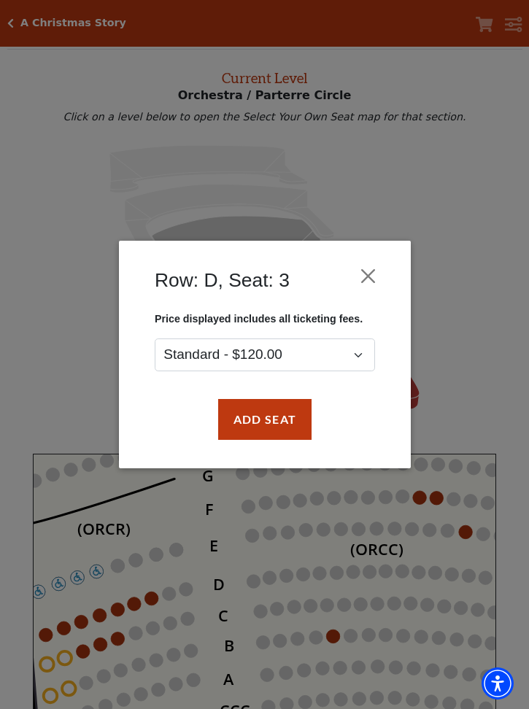
click at [279, 409] on button "Add Seat" at bounding box center [263, 419] width 93 height 41
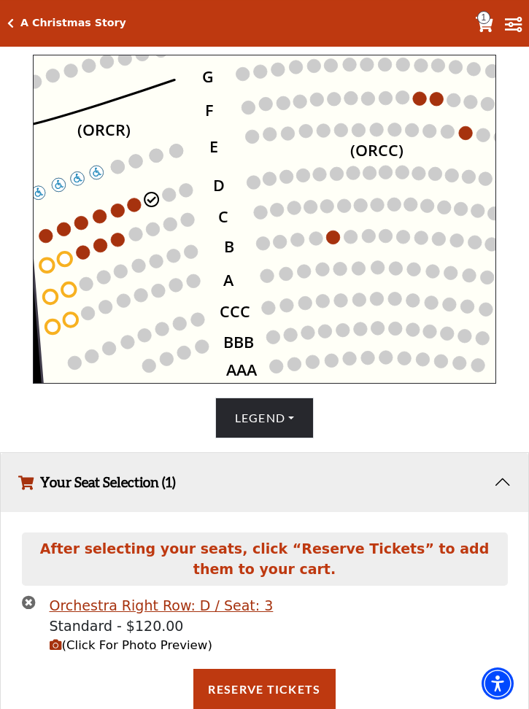
scroll to position [454, 0]
click at [133, 211] on circle at bounding box center [134, 205] width 14 height 14
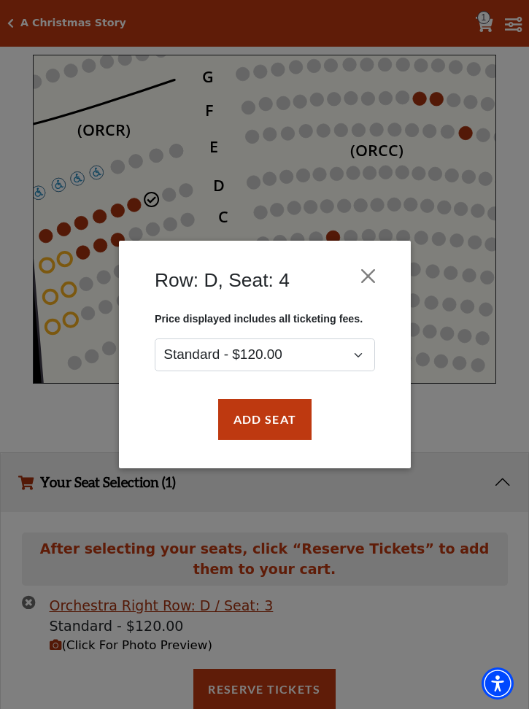
click at [281, 419] on button "Add Seat" at bounding box center [263, 419] width 93 height 41
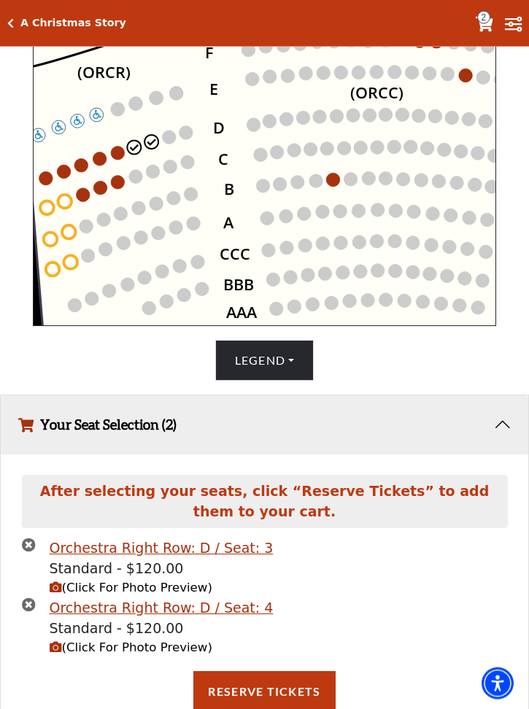
scroll to position [512, 0]
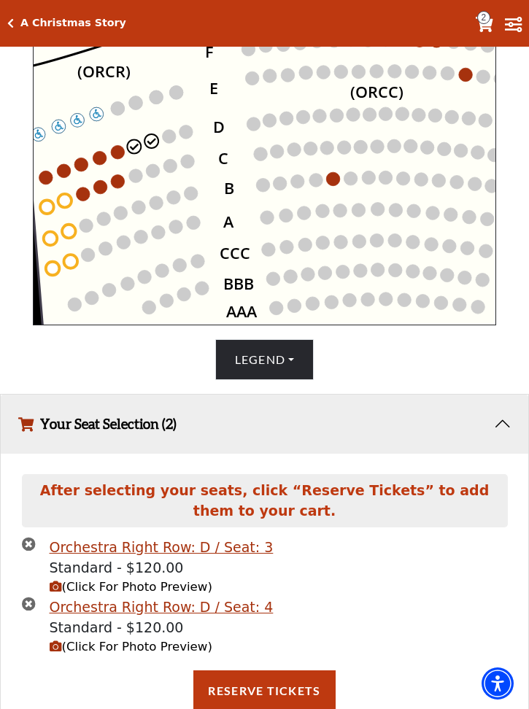
click at [107, 149] on icon "Left (ORPITL) Right (ORPITR) Center (ORPITC) ZZ AA YY BB ZA ZA (ORCL) (ORCR) (O…" at bounding box center [264, 160] width 463 height 328
click at [111, 161] on icon "Left (ORPITL) Right (ORPITR) Center (ORPITC) ZZ AA YY BB ZA ZA (ORCL) (ORCR) (O…" at bounding box center [264, 160] width 463 height 328
click at [112, 157] on circle at bounding box center [118, 153] width 14 height 14
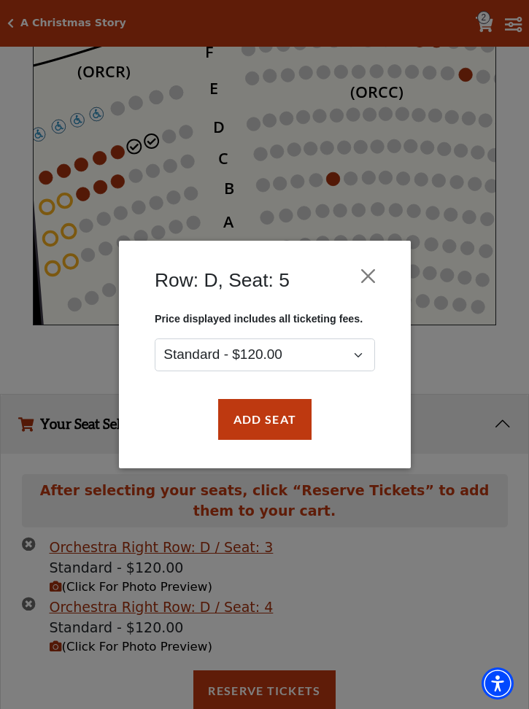
click at [280, 422] on button "Add Seat" at bounding box center [263, 419] width 93 height 41
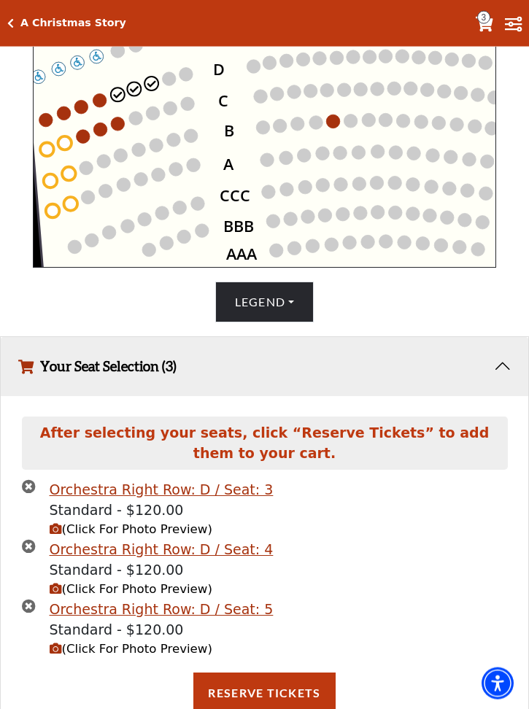
scroll to position [571, 0]
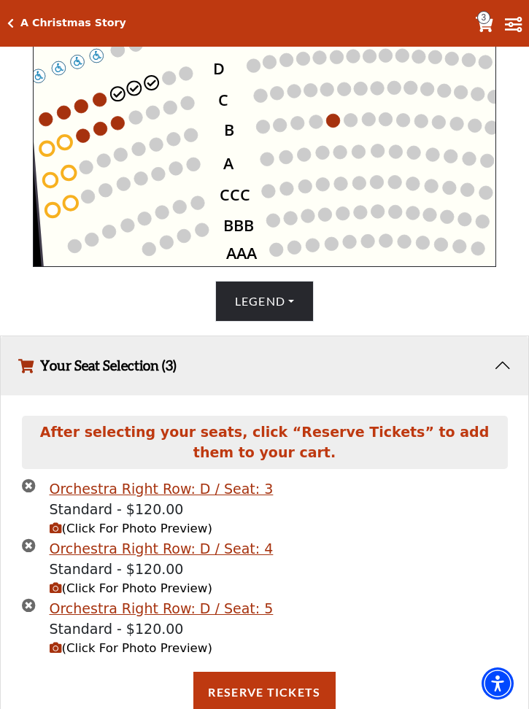
click at [104, 102] on circle at bounding box center [100, 100] width 14 height 14
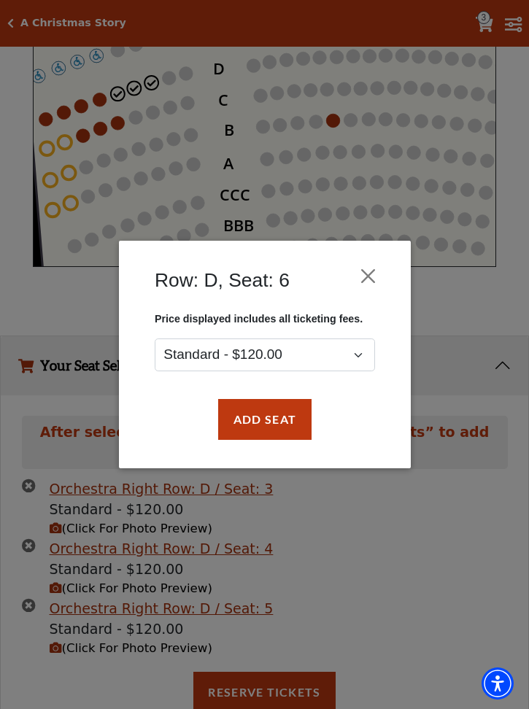
click at [282, 428] on button "Add Seat" at bounding box center [263, 419] width 93 height 41
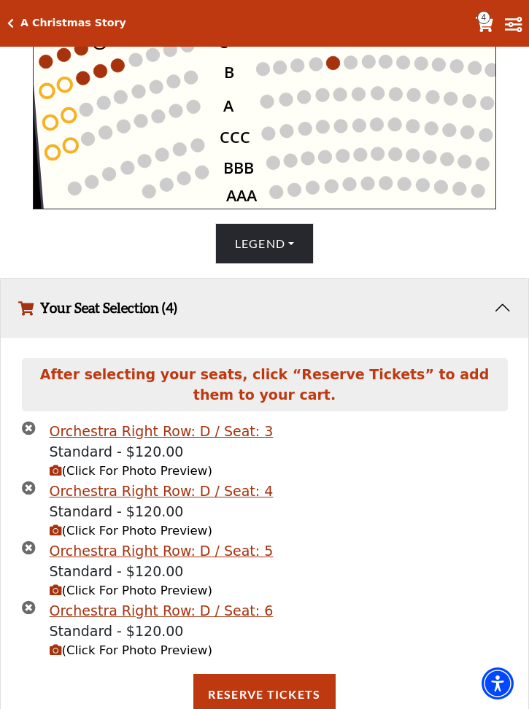
scroll to position [646, 0]
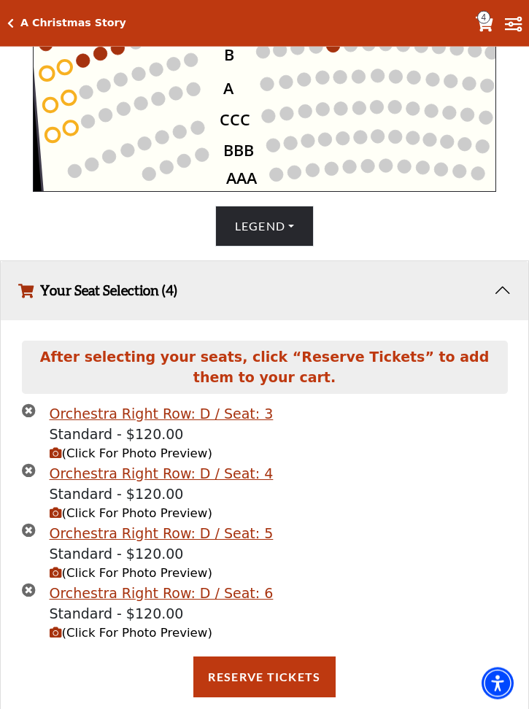
click at [283, 680] on button "Reserve Tickets" at bounding box center [263, 676] width 141 height 41
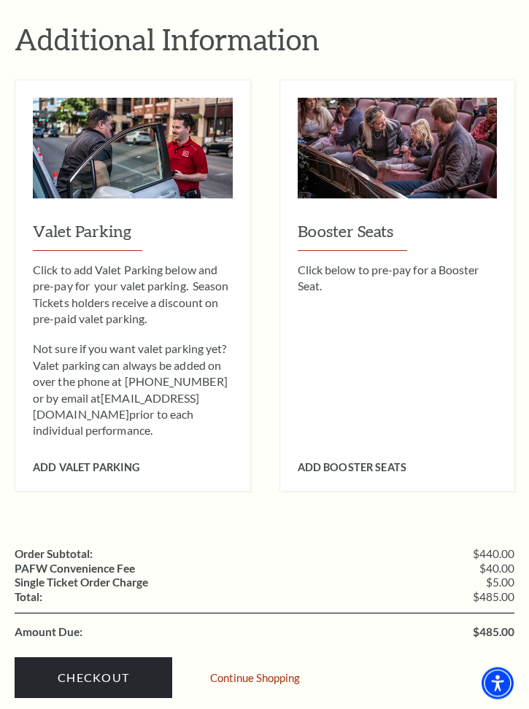
scroll to position [757, 0]
click at [144, 329] on div "Click to add Valet Parking below and pre-pay for your valet parking. Season Tic…" at bounding box center [133, 350] width 200 height 177
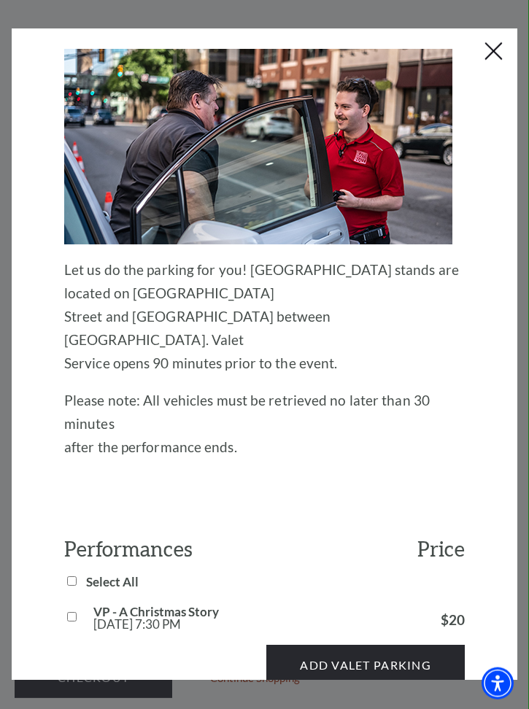
scroll to position [99, 0]
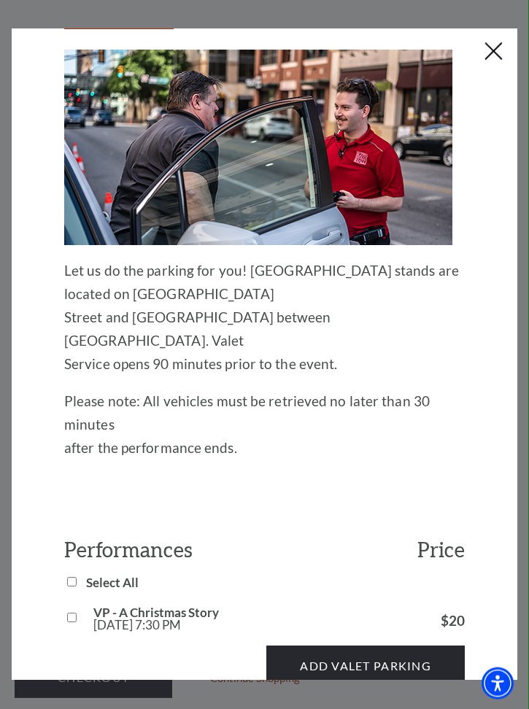
click at [386, 645] on button "Add Valet Parking" at bounding box center [365, 665] width 198 height 41
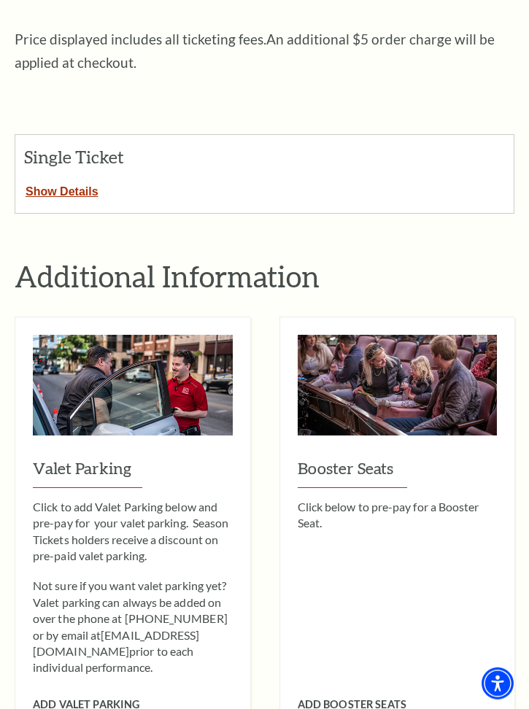
scroll to position [521, 0]
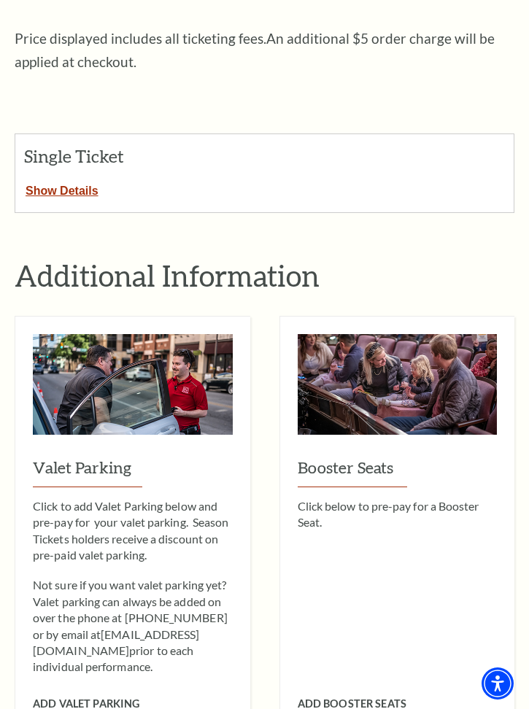
click at [112, 465] on h3 "Valet Parking" at bounding box center [133, 471] width 200 height 31
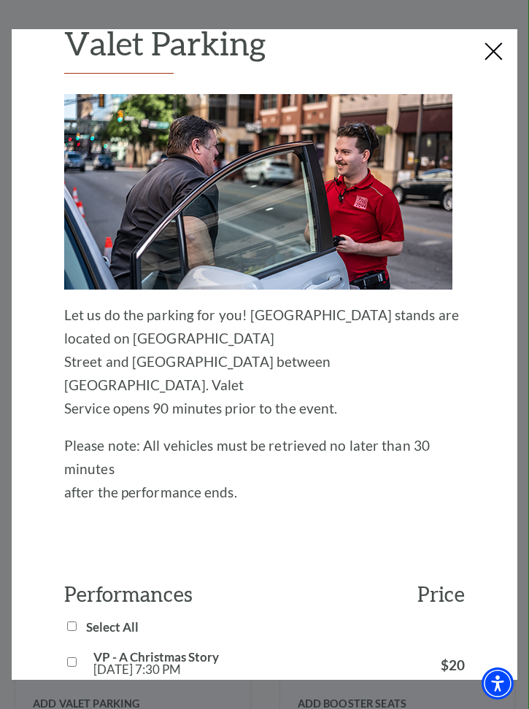
scroll to position [62, 0]
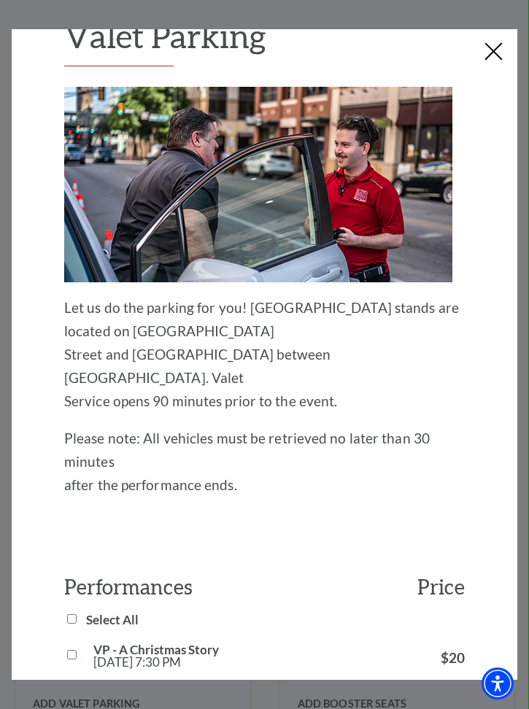
click at [77, 650] on input "VP - A Christmas Story [DATE] 7:30 PM" at bounding box center [71, 654] width 9 height 9
checkbox input "true"
click at [418, 682] on button "Add Valet Parking" at bounding box center [365, 702] width 198 height 41
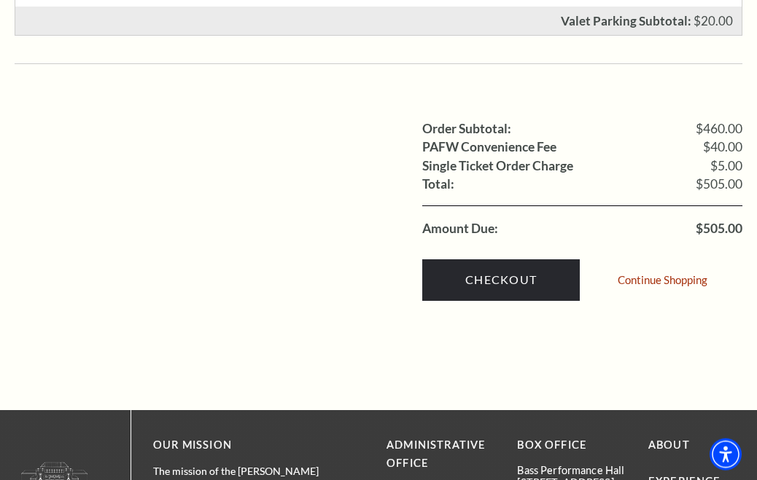
scroll to position [1233, 0]
click at [528, 260] on link "Checkout" at bounding box center [500, 280] width 157 height 41
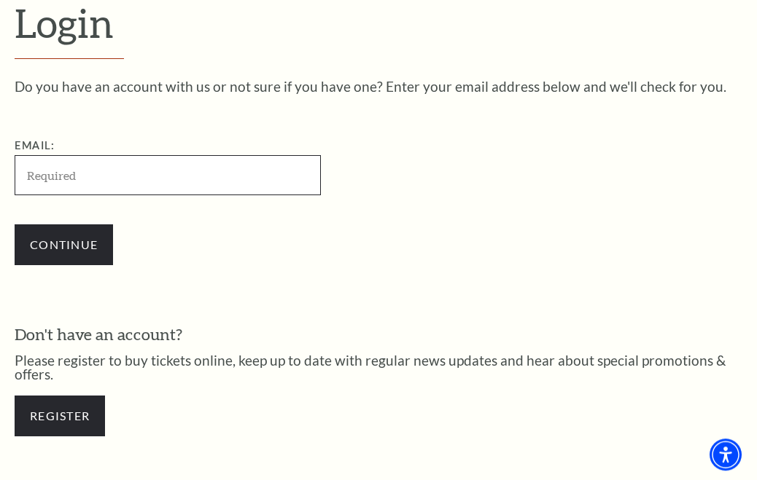
scroll to position [368, 0]
click at [116, 168] on input "Email:" at bounding box center [168, 175] width 306 height 40
type input "[EMAIL_ADDRESS][DOMAIN_NAME]"
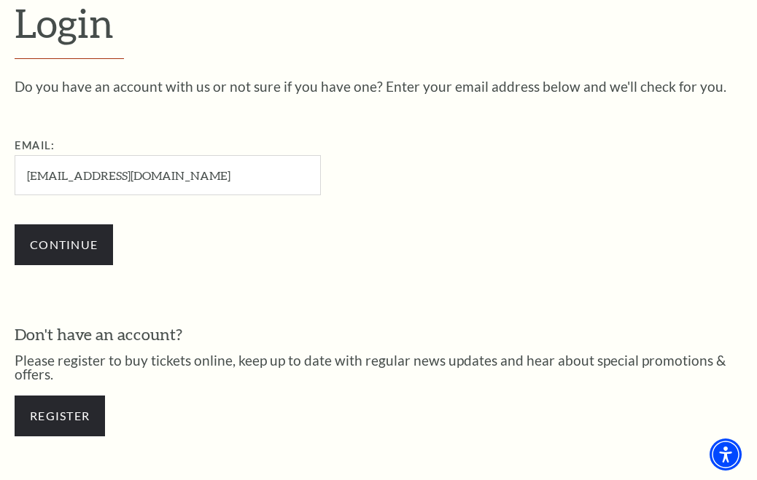
click at [85, 246] on input "Continue" at bounding box center [64, 245] width 98 height 41
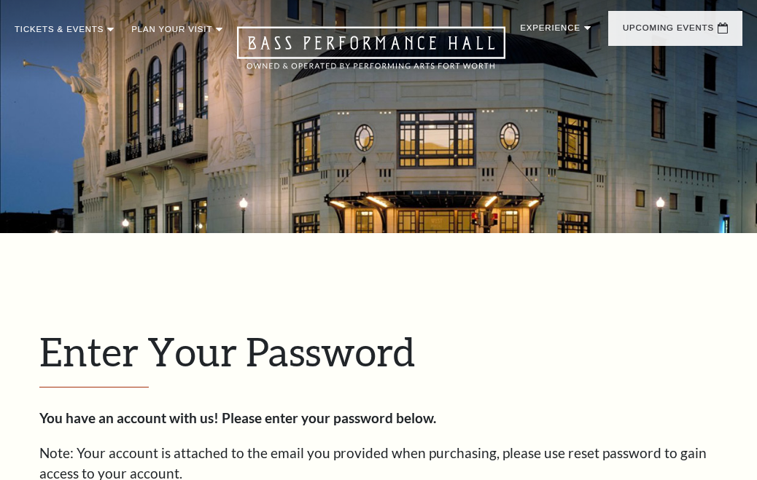
scroll to position [381, 0]
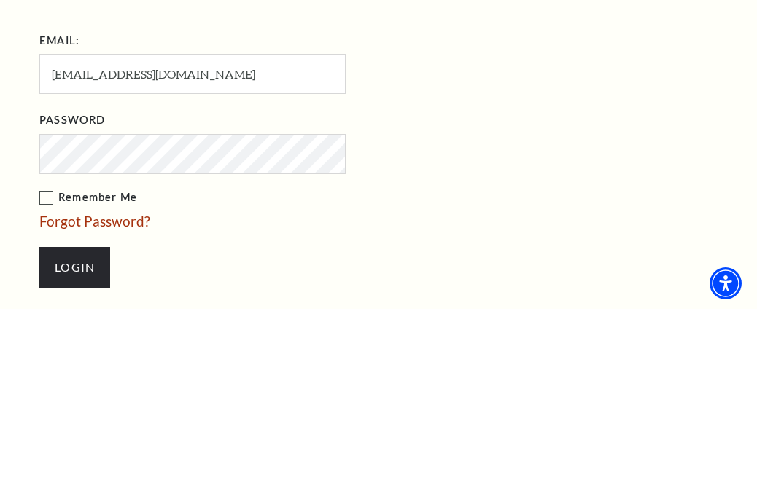
click at [74, 418] on input "Login" at bounding box center [74, 438] width 71 height 41
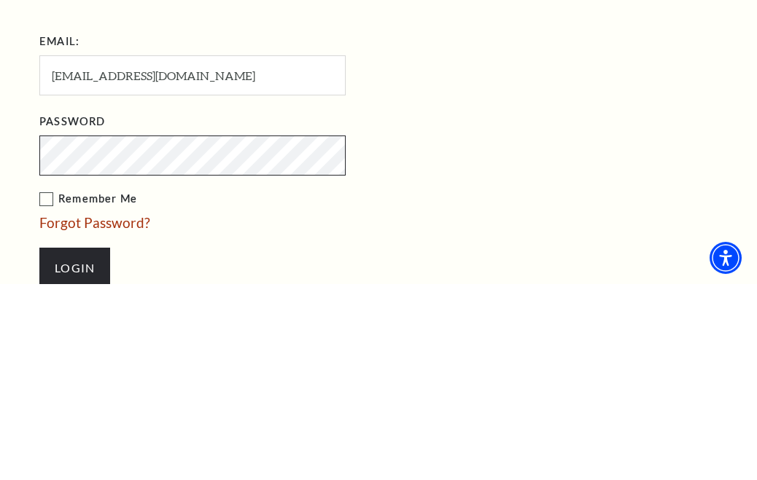
scroll to position [572, 0]
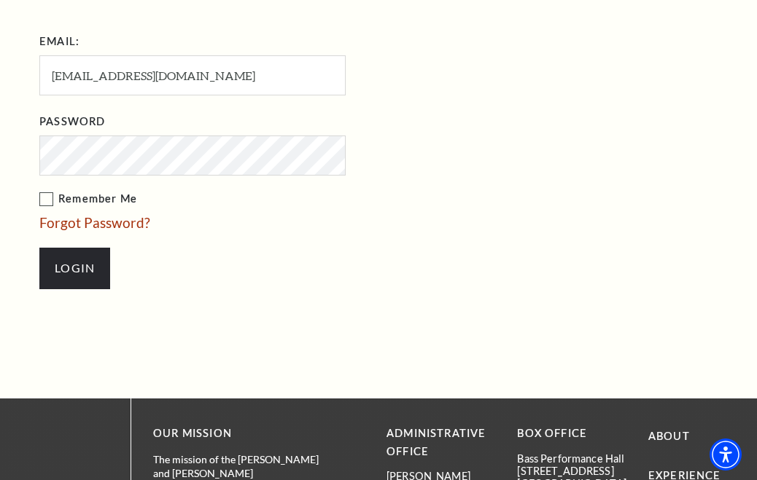
click at [85, 259] on input "Login" at bounding box center [74, 268] width 71 height 41
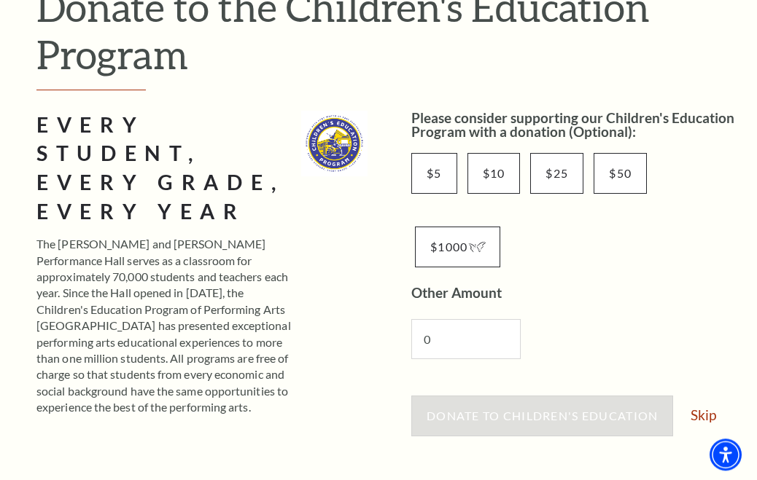
scroll to position [200, 0]
click at [714, 408] on link "Skip" at bounding box center [703, 415] width 26 height 14
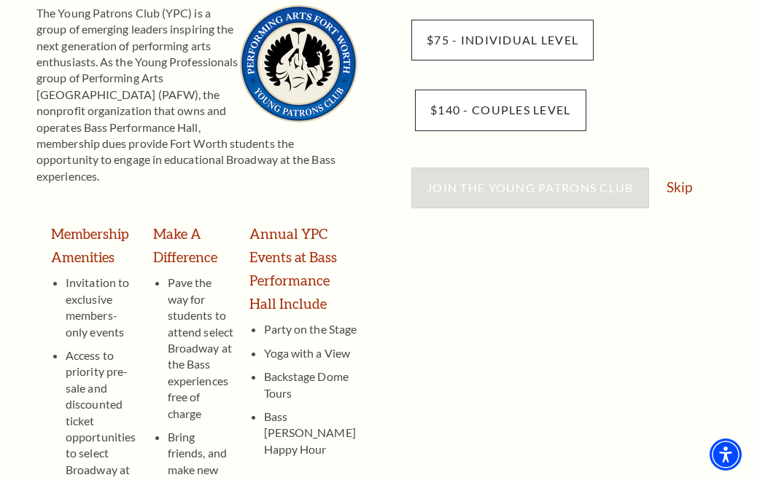
scroll to position [258, 0]
click at [678, 186] on link "Skip" at bounding box center [679, 187] width 26 height 14
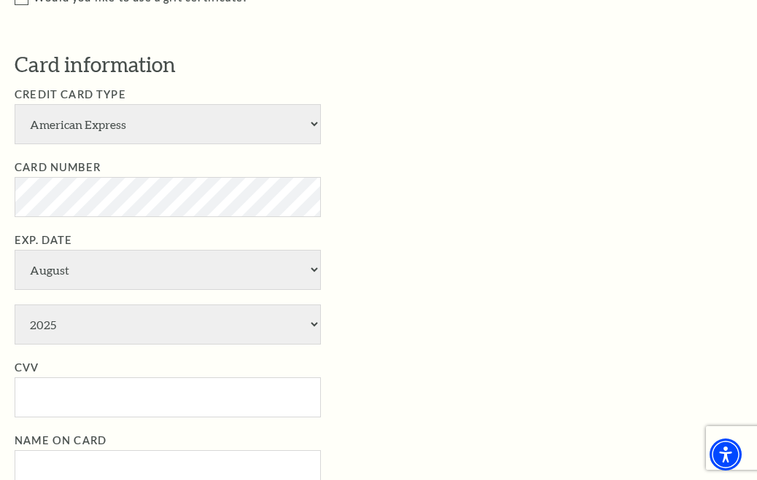
scroll to position [1118, 0]
click at [60, 377] on input "CVV" at bounding box center [168, 397] width 306 height 40
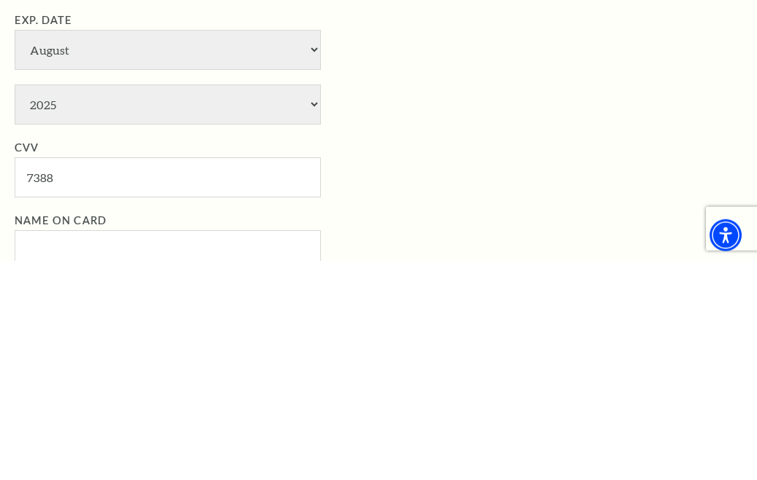
scroll to position [1337, 0]
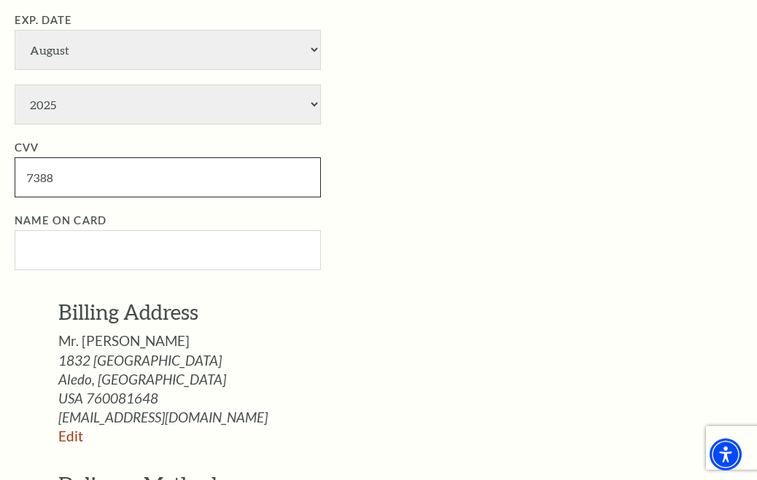
type input "7388"
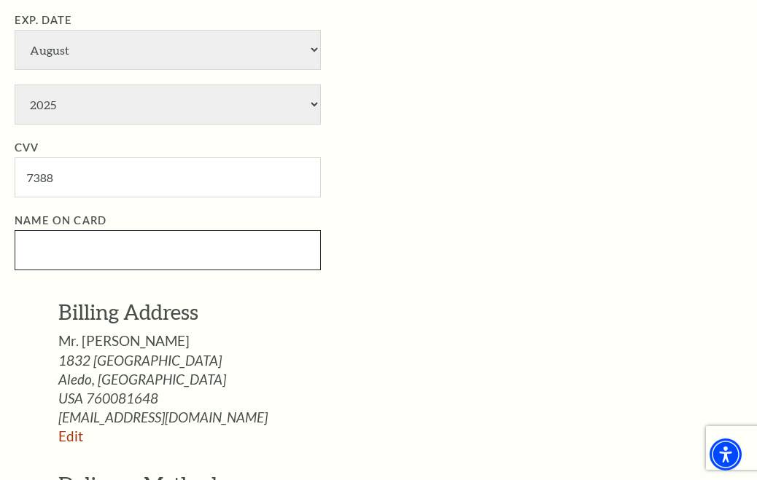
click at [184, 230] on input "Name on Card" at bounding box center [168, 250] width 306 height 40
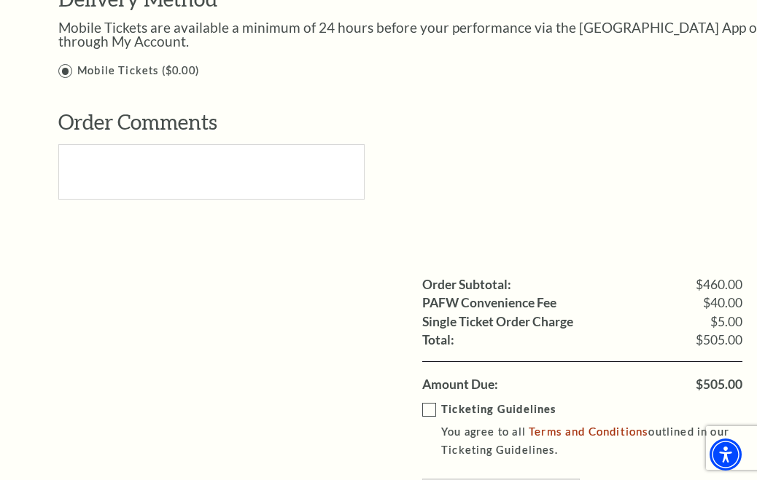
scroll to position [1274, 0]
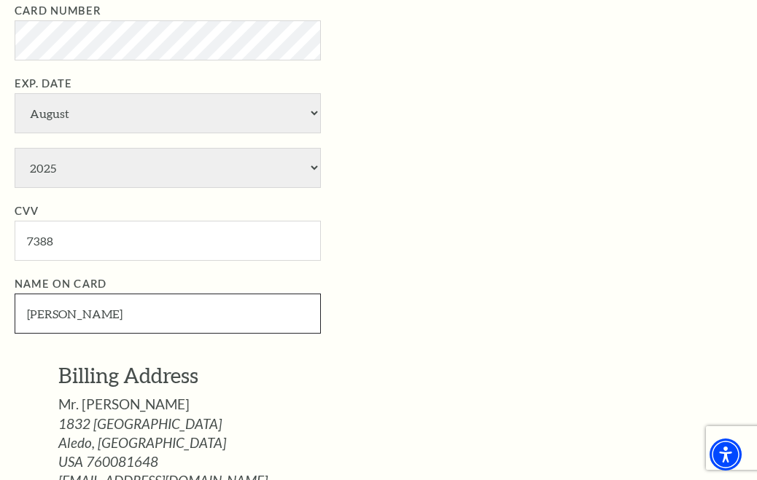
type input "Chip Jones"
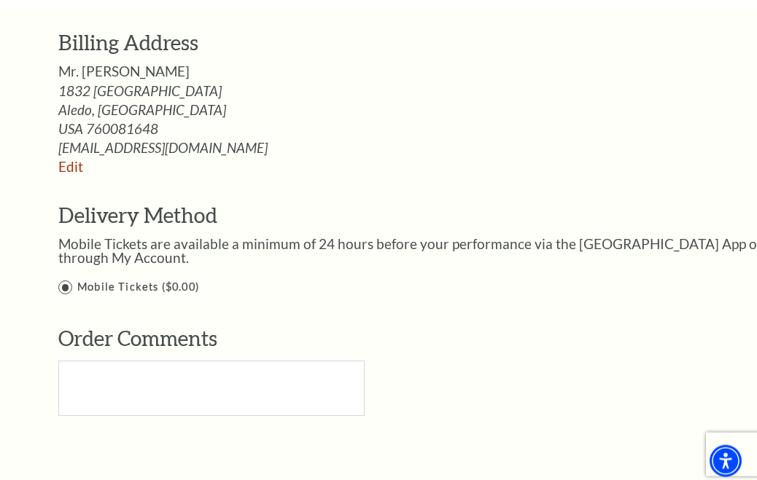
scroll to position [1623, 0]
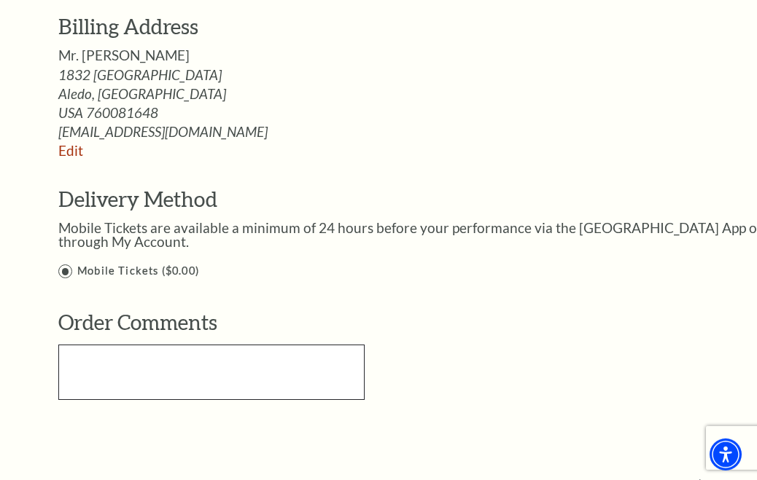
click at [173, 345] on textarea "Text area" at bounding box center [211, 372] width 306 height 55
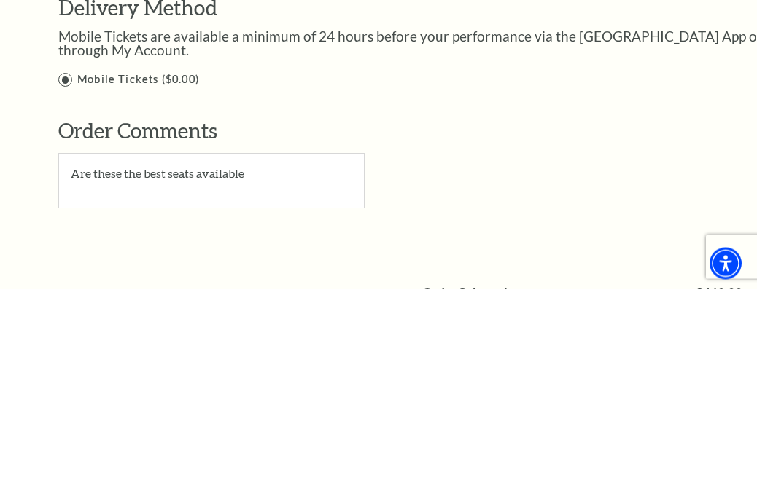
scroll to position [1814, 0]
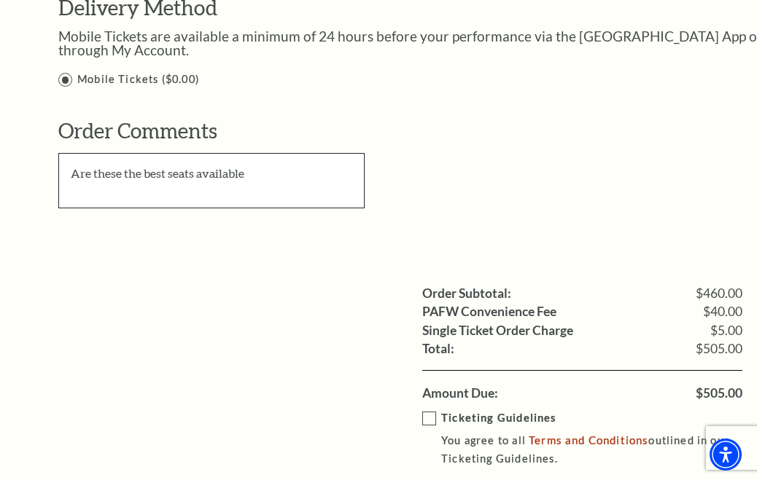
type textarea "Are these the best seats available"
click at [430, 410] on label "Ticketing Guidelines You agree to all Terms and Conditions outlined in our Tick…" at bounding box center [592, 439] width 341 height 58
click at [0, 0] on input "Ticketing Guidelines You agree to all Terms and Conditions outlined in our Tick…" at bounding box center [0, 0] width 0 height 0
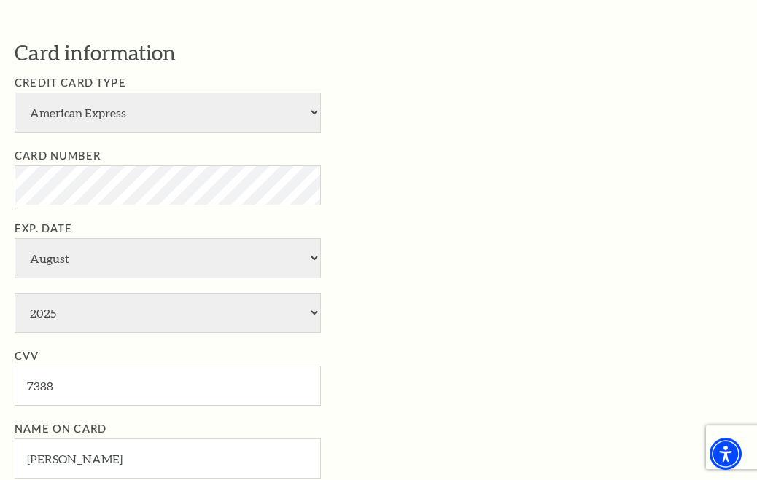
scroll to position [1128, 0]
select select "11"
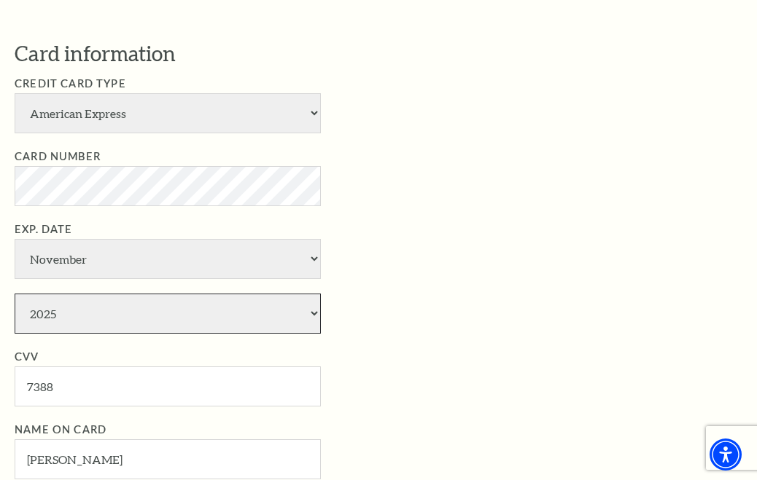
select select "2029"
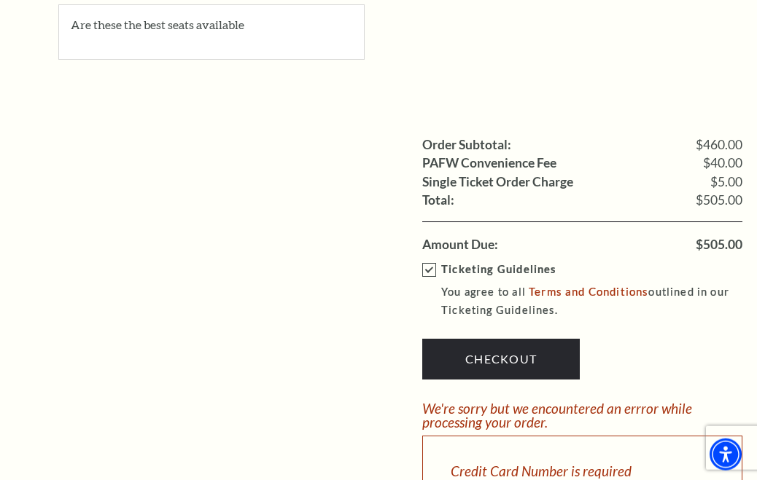
scroll to position [1963, 0]
click at [529, 339] on link "Checkout" at bounding box center [500, 359] width 157 height 41
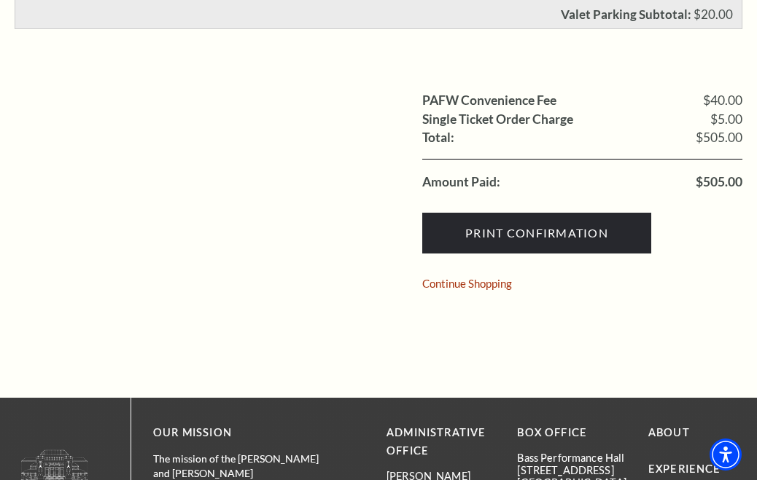
scroll to position [867, 0]
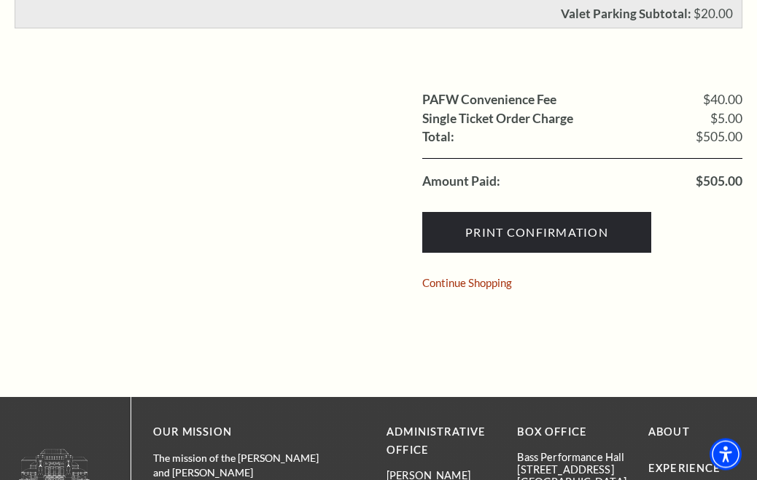
click at [569, 228] on input "Print Confirmation" at bounding box center [536, 232] width 229 height 41
click at [550, 229] on input "Print Confirmation" at bounding box center [536, 232] width 229 height 41
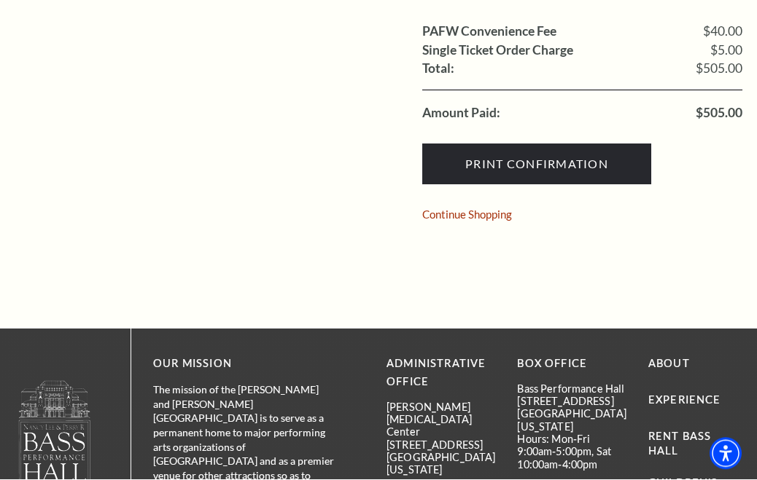
scroll to position [905, 0]
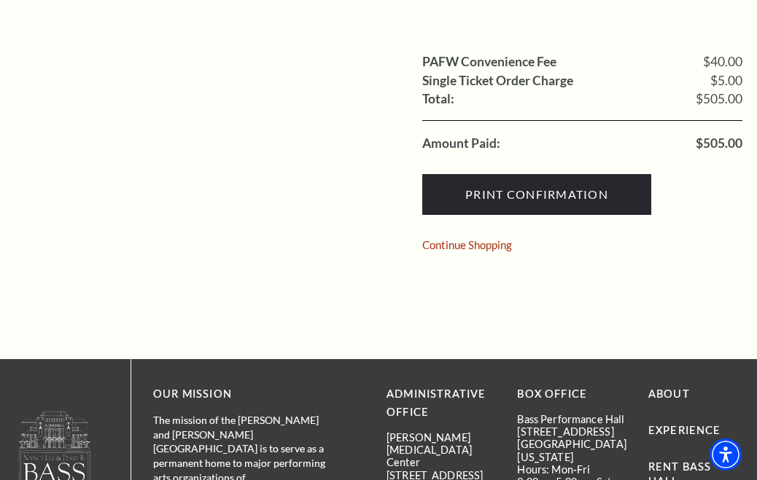
click at [501, 243] on link "Continue Shopping" at bounding box center [467, 245] width 90 height 11
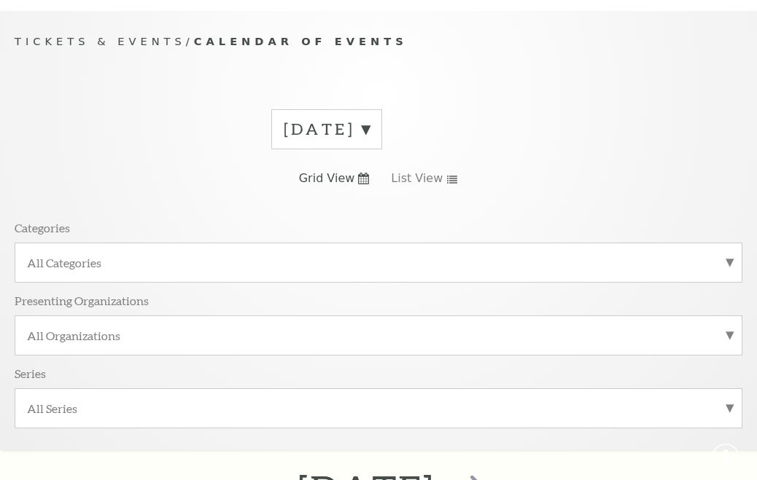
scroll to position [139, 0]
